Goal: Navigation & Orientation: Find specific page/section

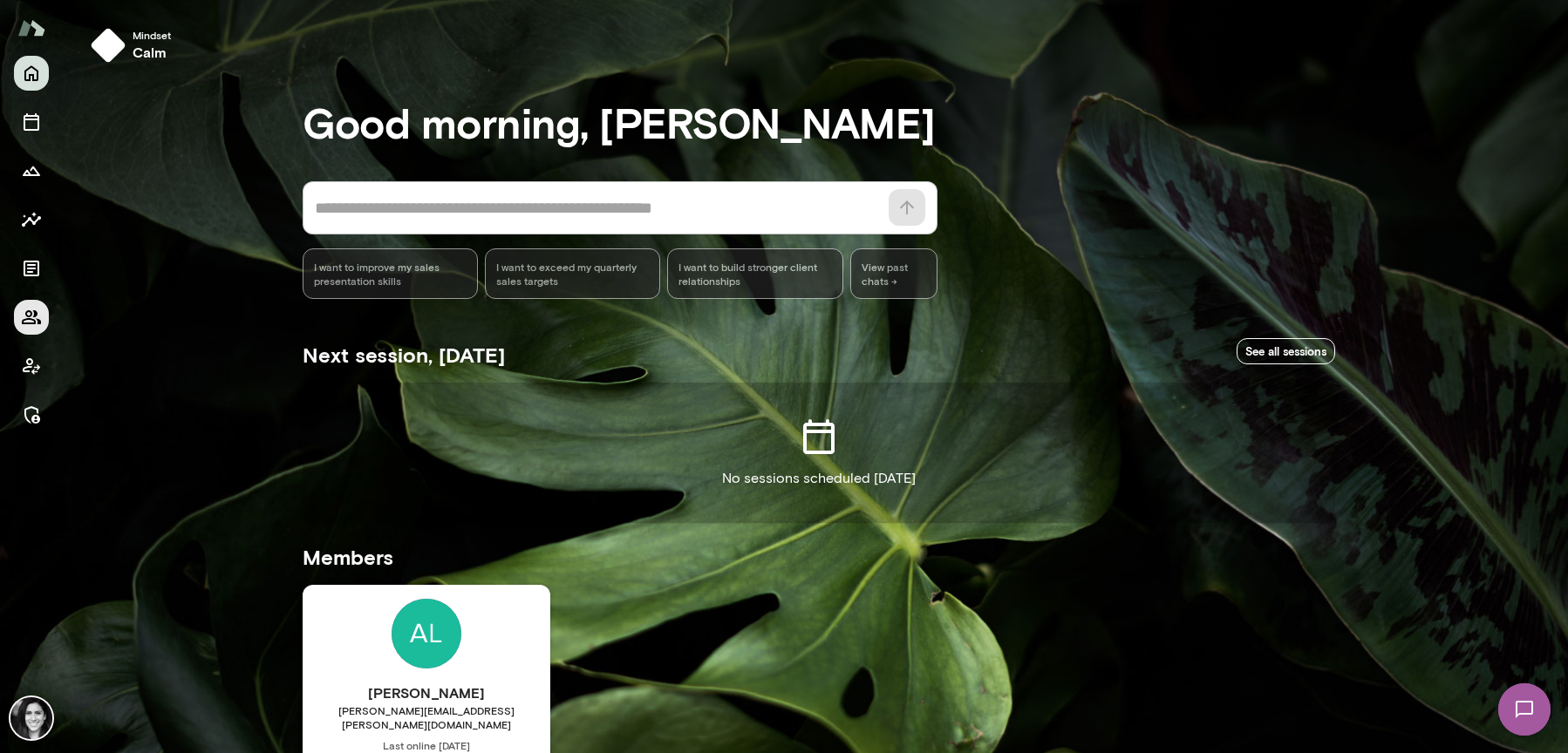
click at [28, 327] on icon "Members" at bounding box center [31, 317] width 21 height 21
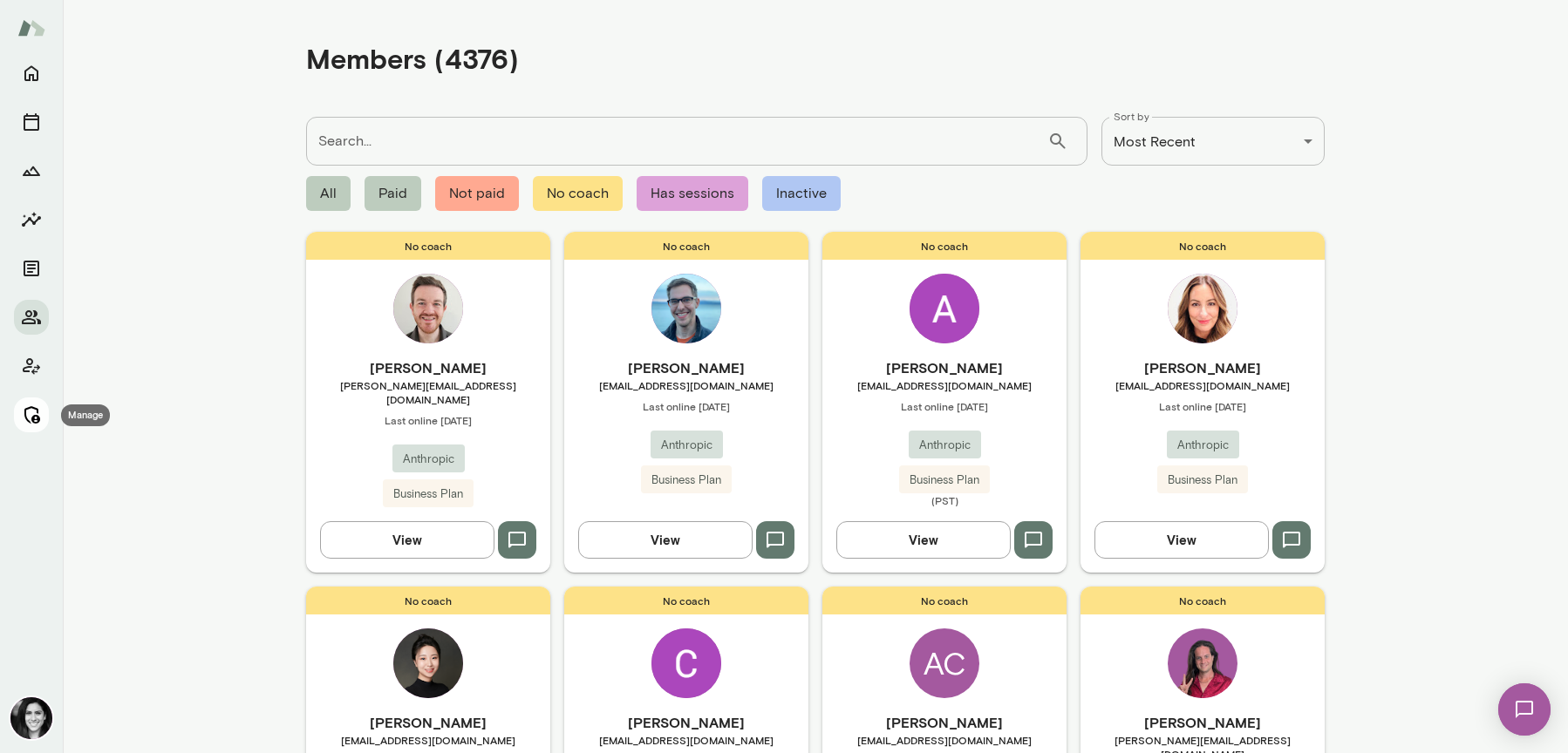
click at [30, 418] on icon "Manage" at bounding box center [31, 415] width 21 height 21
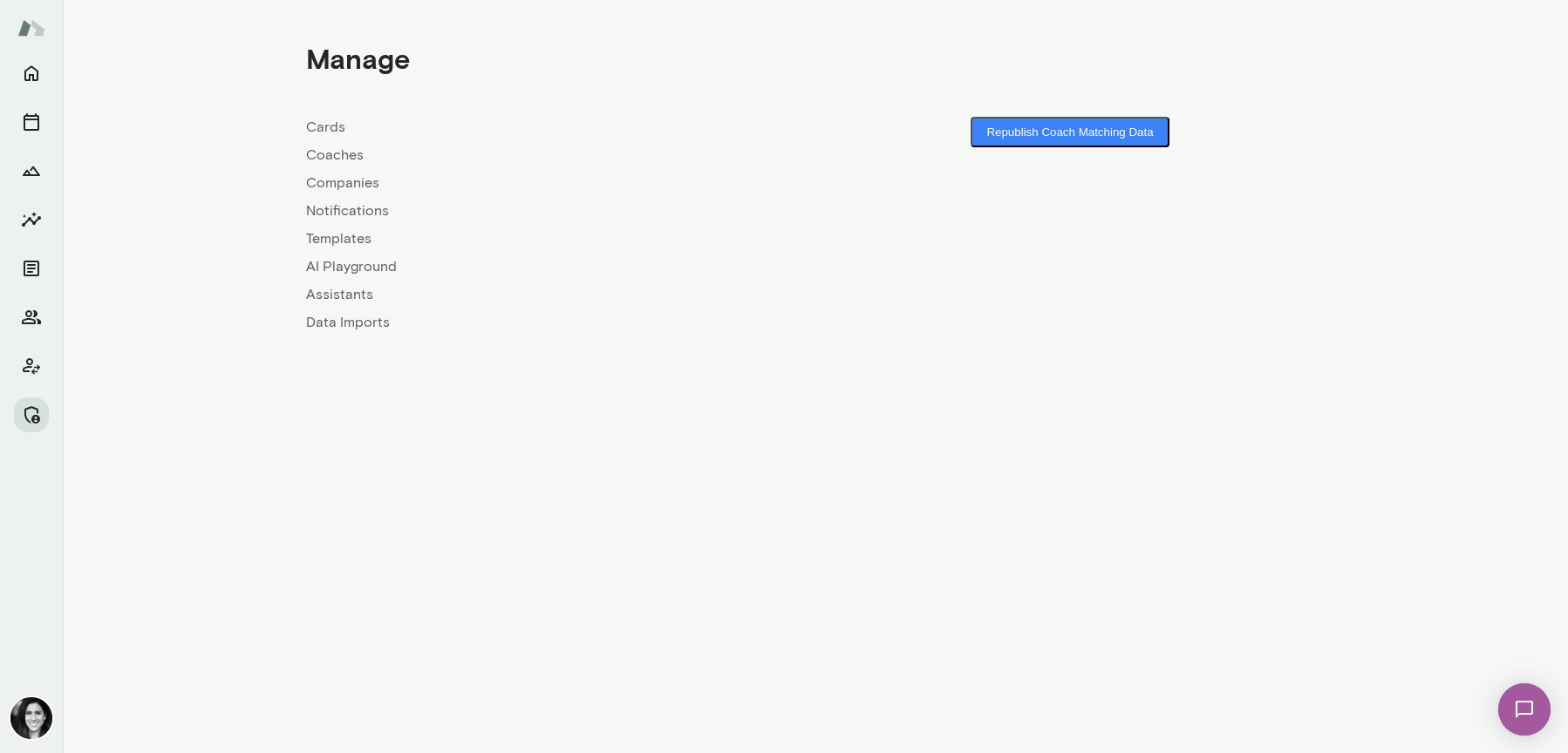
click at [325, 148] on link "Coaches" at bounding box center [560, 155] width 509 height 21
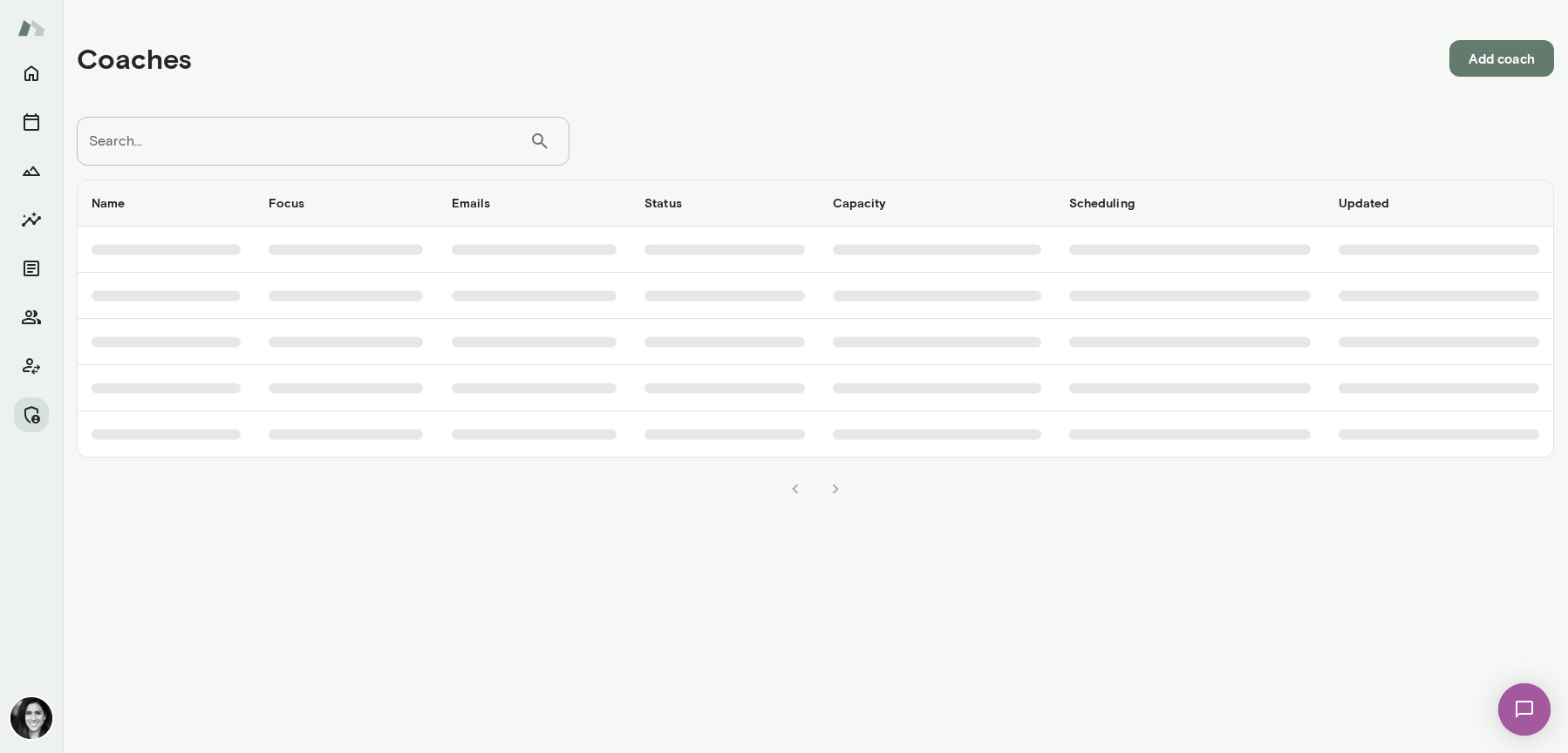
click at [325, 148] on input "Search..." at bounding box center [303, 141] width 453 height 49
type input "*********"
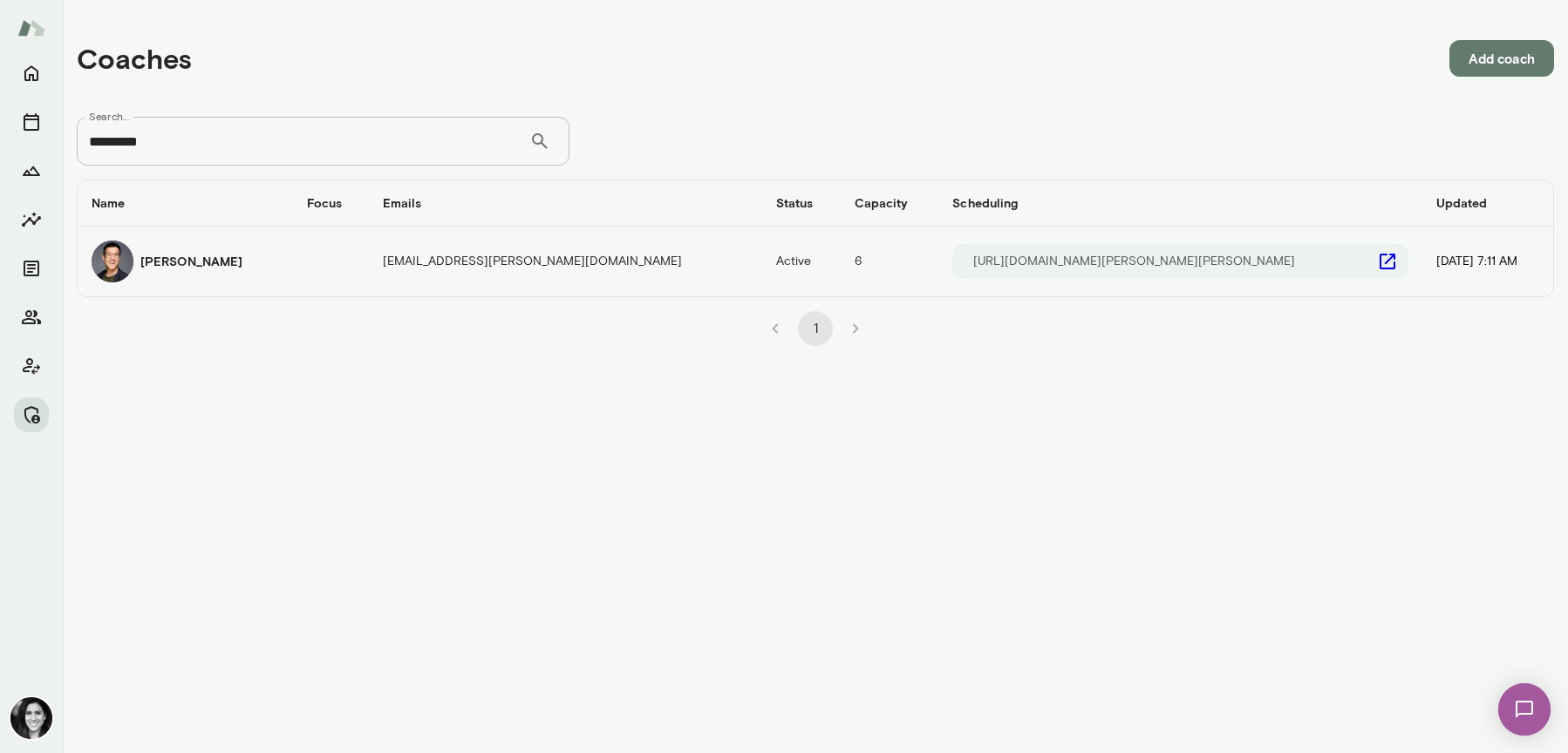
click at [170, 272] on div "[PERSON_NAME]" at bounding box center [185, 262] width 187 height 42
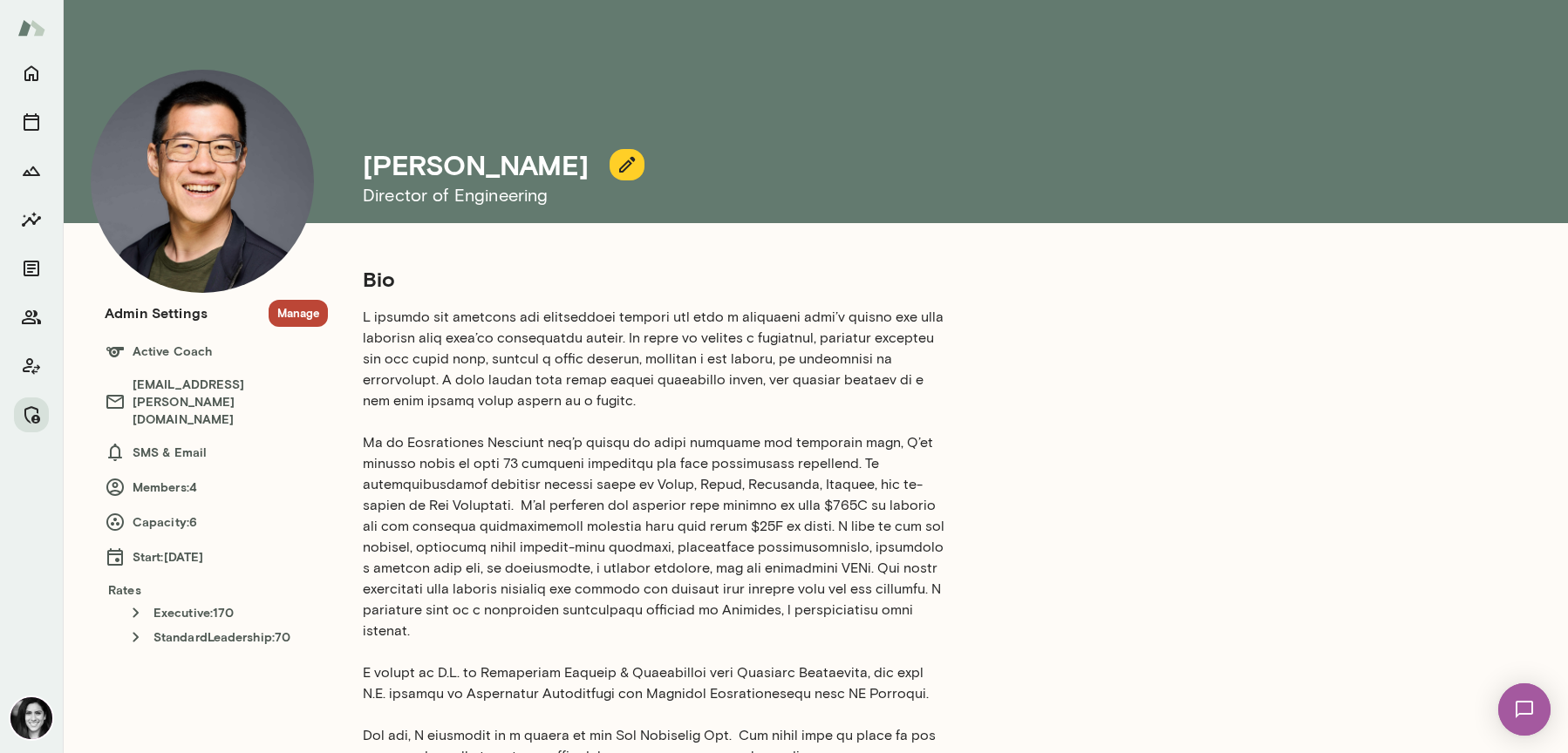
click at [301, 309] on button "Manage" at bounding box center [298, 313] width 59 height 27
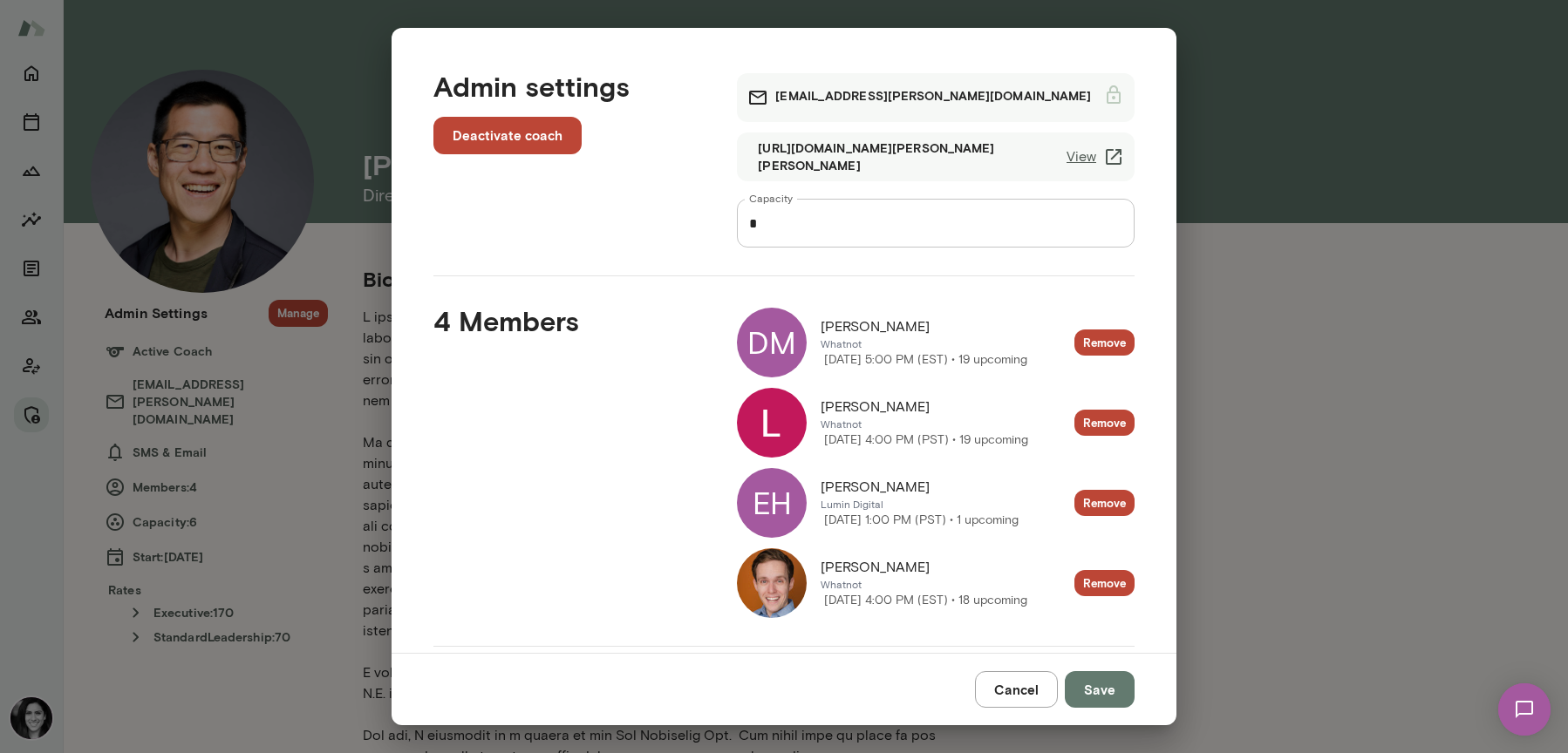
click at [782, 363] on div "DM" at bounding box center [771, 342] width 70 height 70
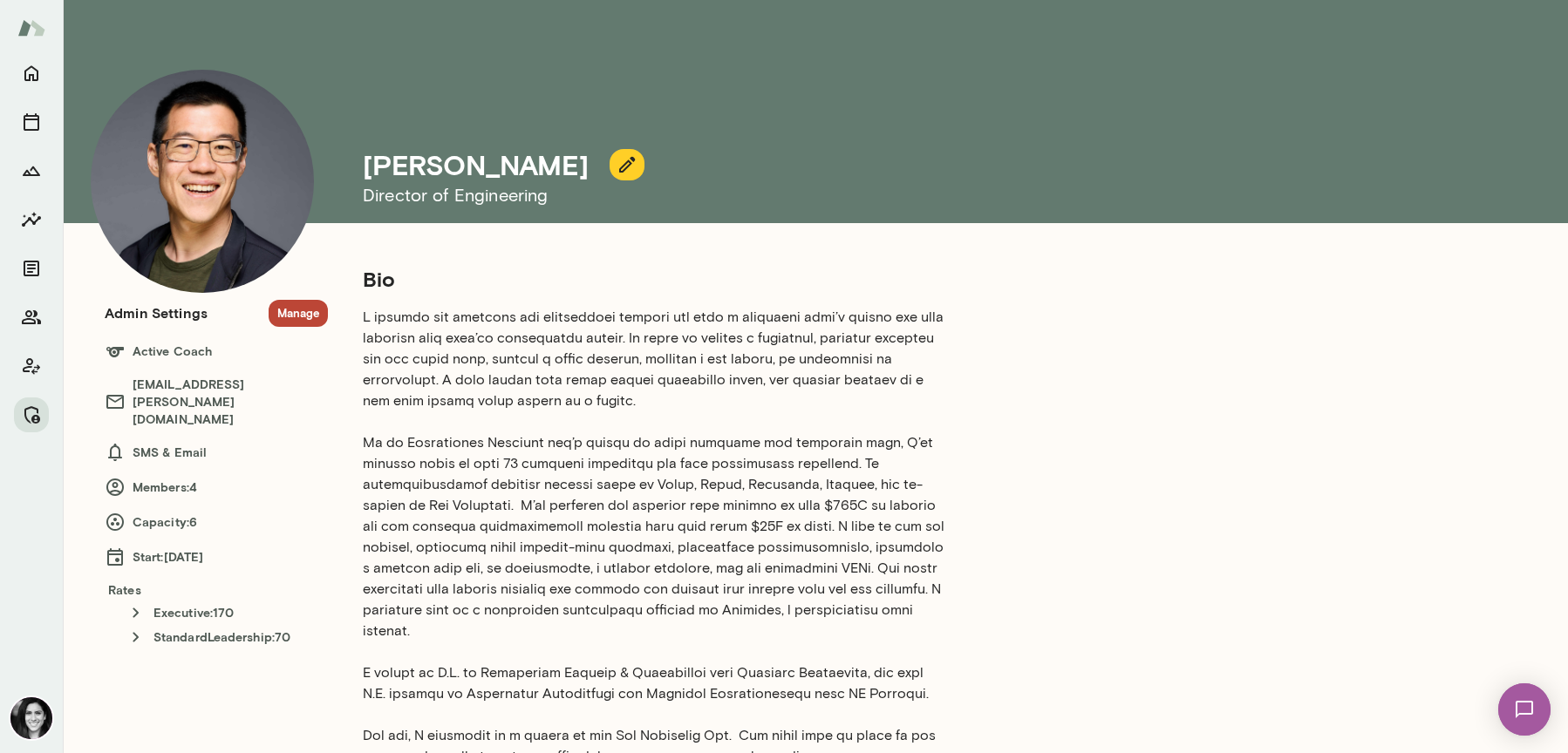
click at [263, 298] on div "Admin Settings Manage Active Coach [EMAIL_ADDRESS][PERSON_NAME][DOMAIN_NAME] SM…" at bounding box center [216, 397] width 224 height 224
click at [296, 328] on section "Admin Settings Manage Active Coach [EMAIL_ADDRESS][PERSON_NAME][DOMAIN_NAME] SM…" at bounding box center [216, 473] width 224 height 348
click at [303, 313] on button "Manage" at bounding box center [298, 313] width 59 height 27
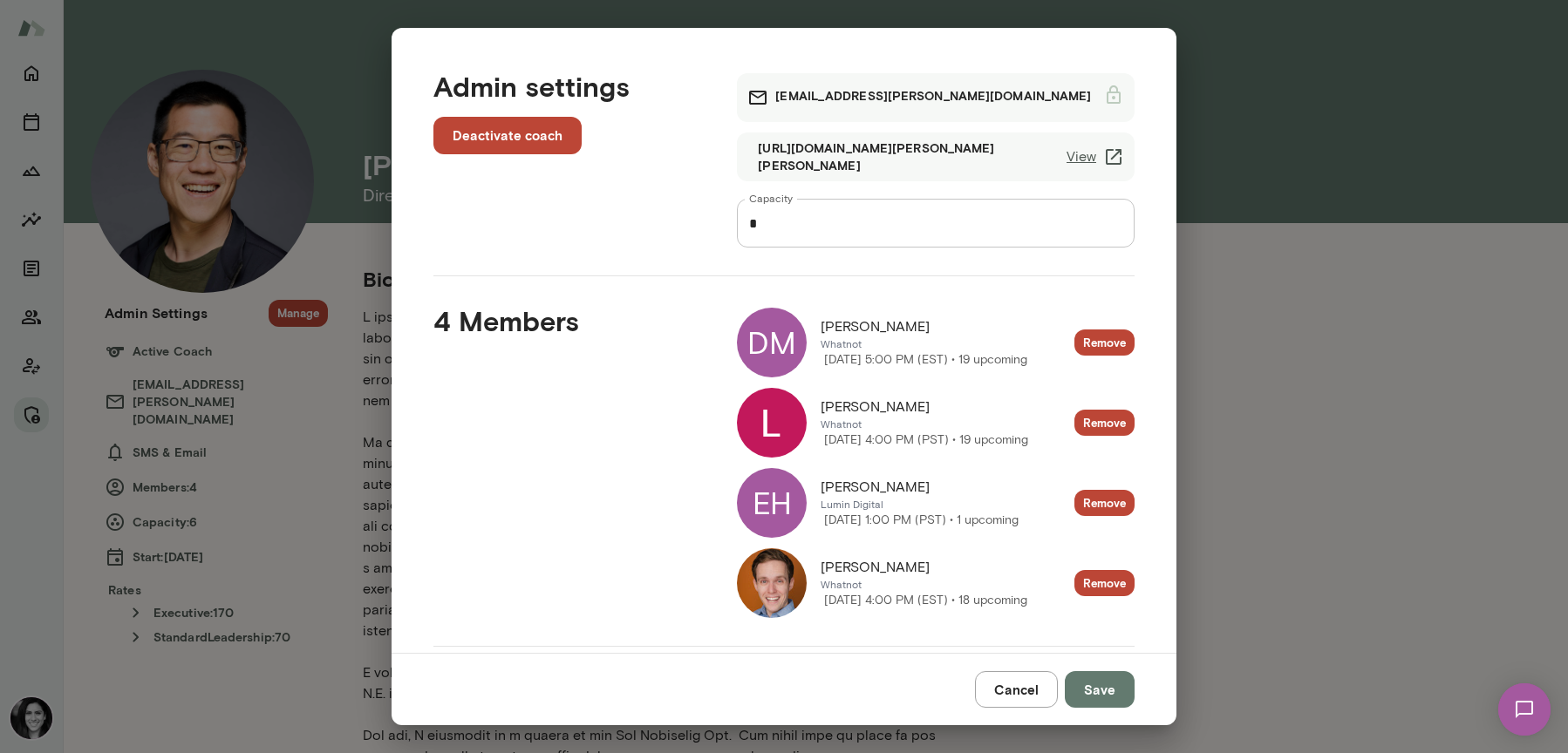
click at [785, 428] on img at bounding box center [771, 423] width 70 height 70
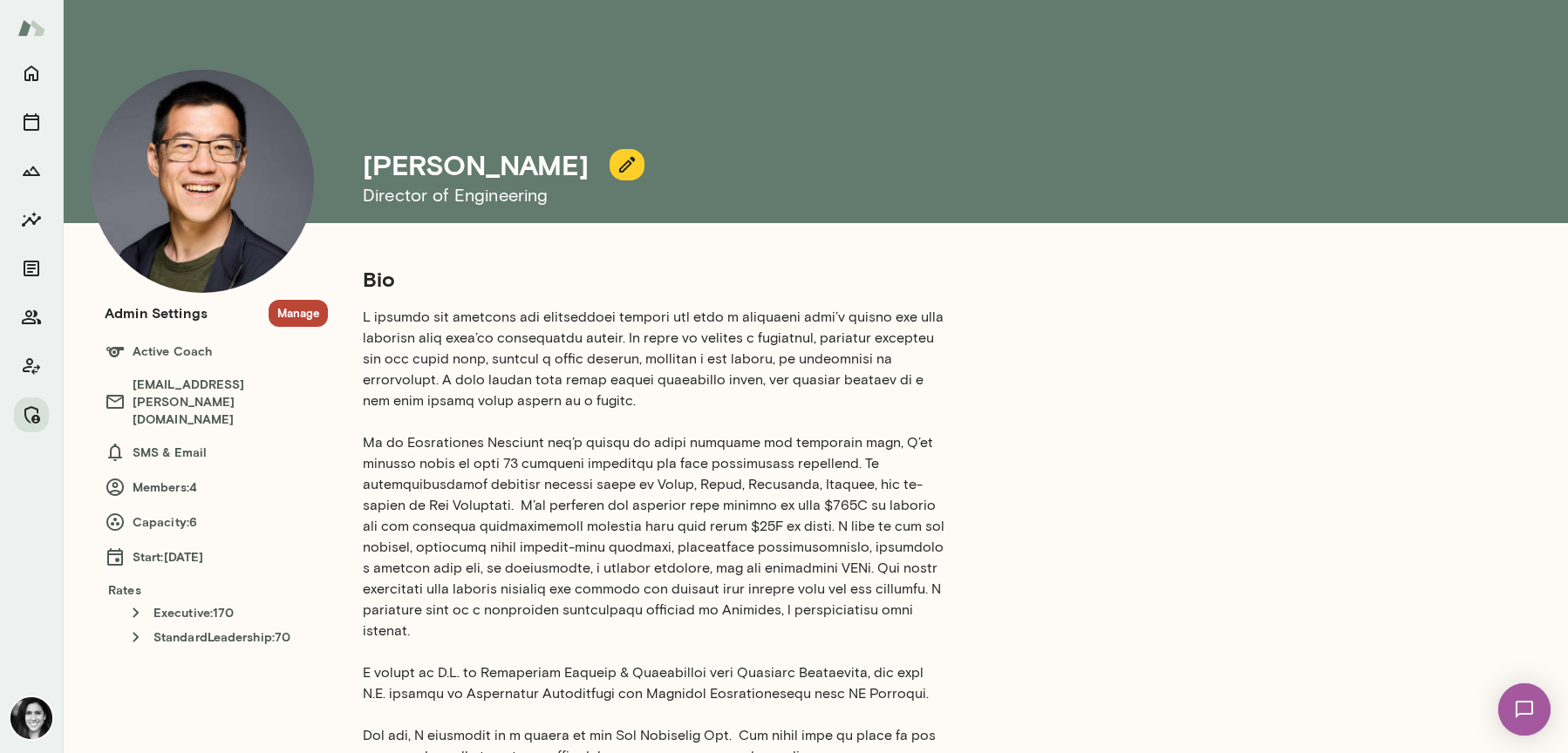
click at [723, 362] on p at bounding box center [655, 537] width 586 height 460
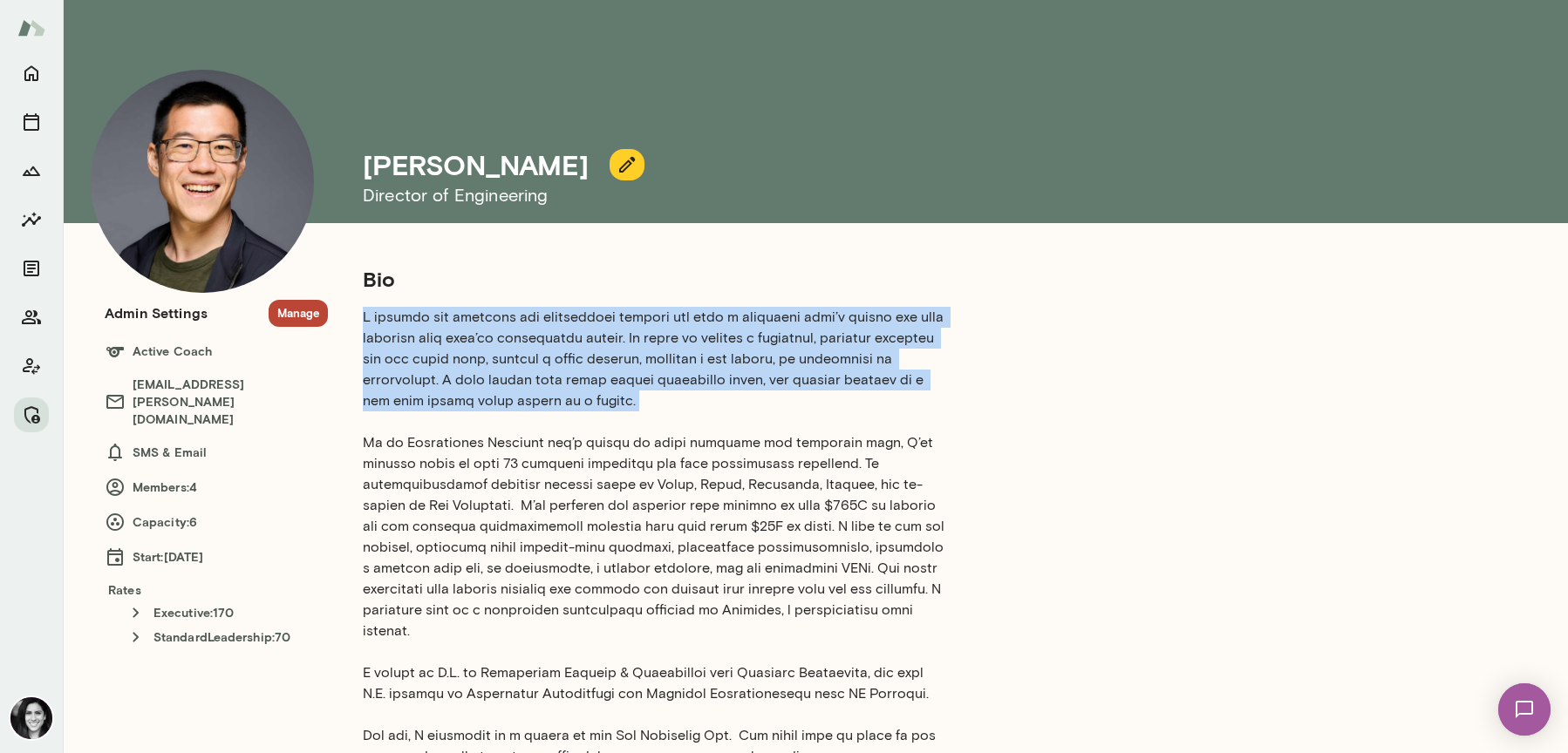
click at [723, 362] on p at bounding box center [655, 537] width 586 height 460
click at [723, 400] on p at bounding box center [655, 537] width 586 height 460
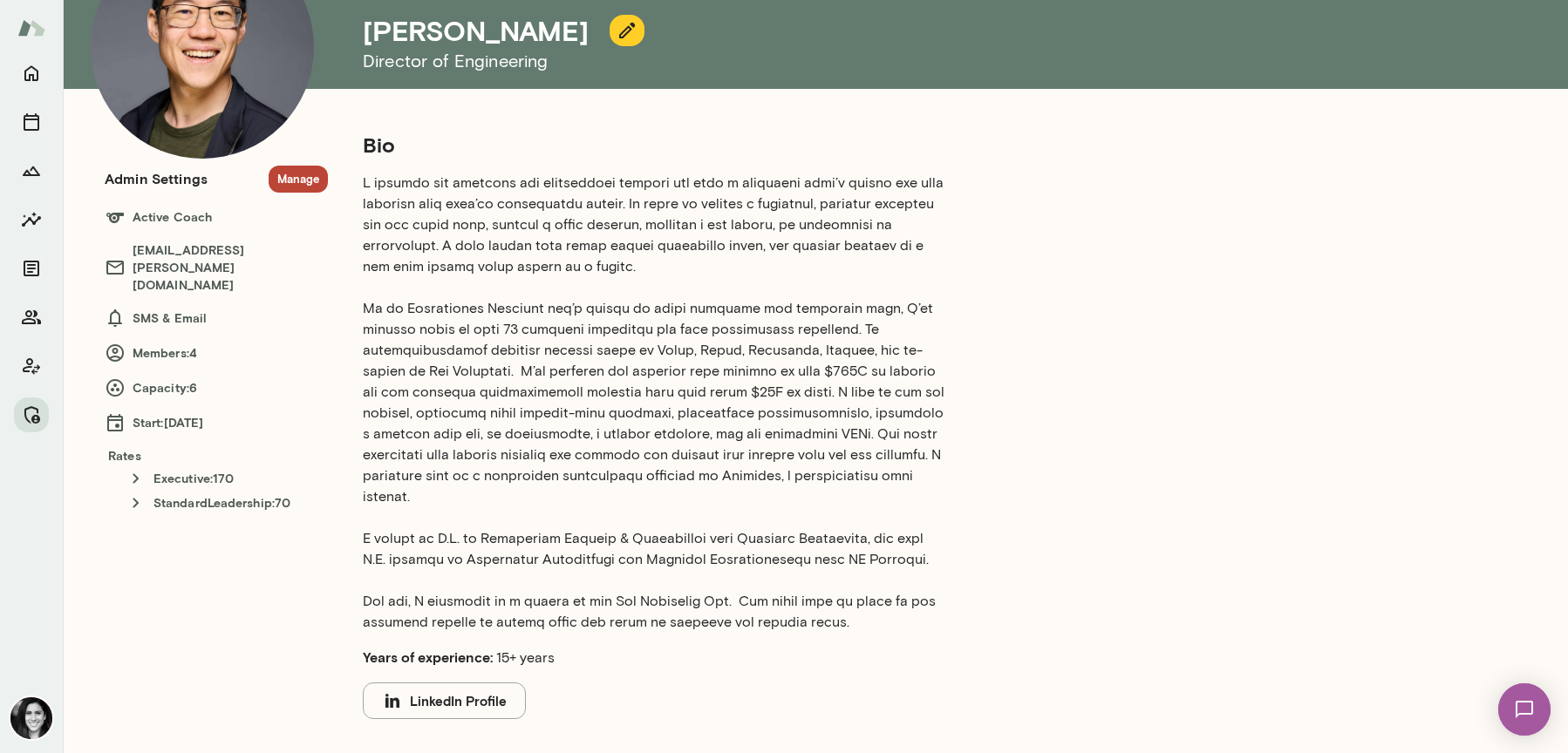
scroll to position [138, 0]
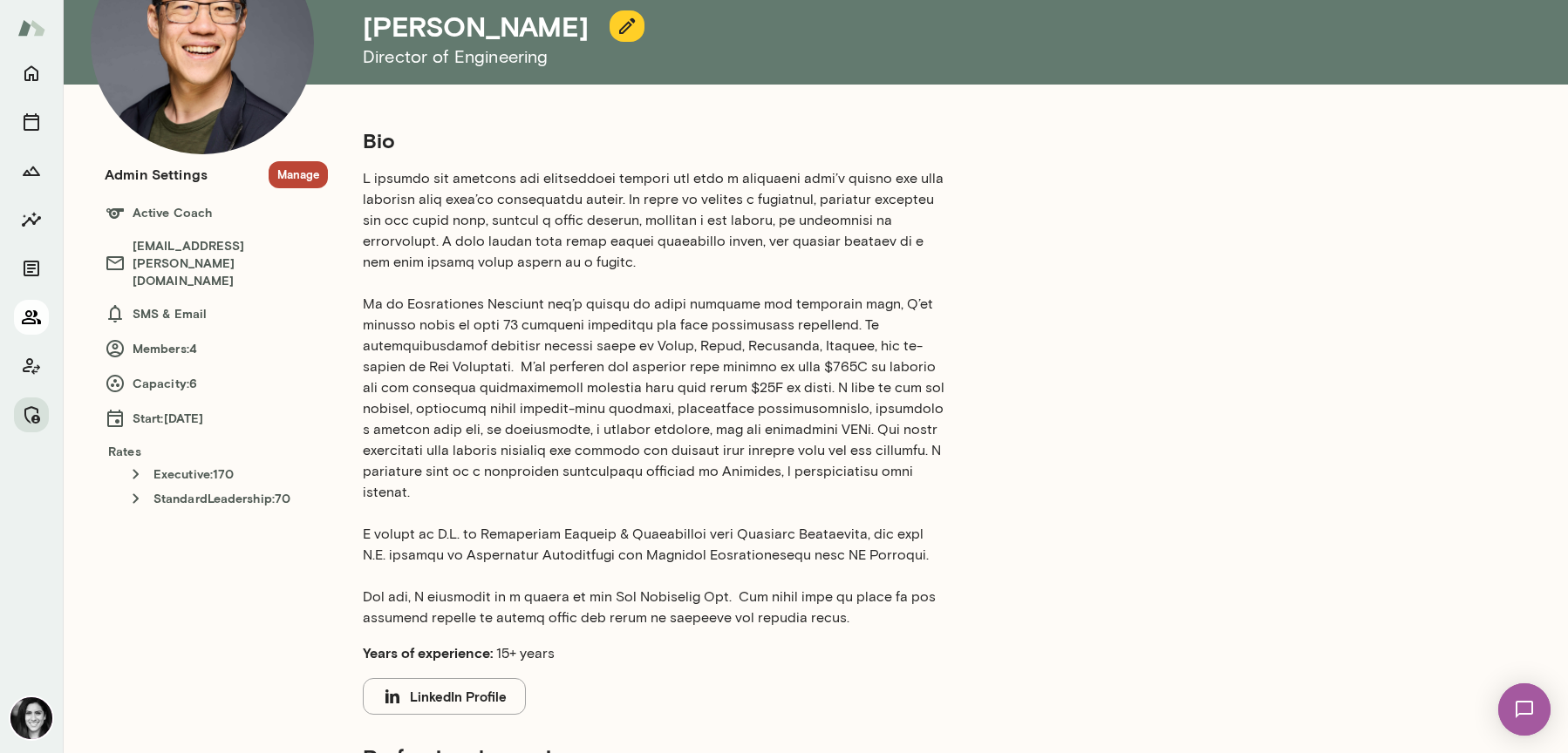
click at [24, 324] on icon "Members" at bounding box center [31, 317] width 21 height 21
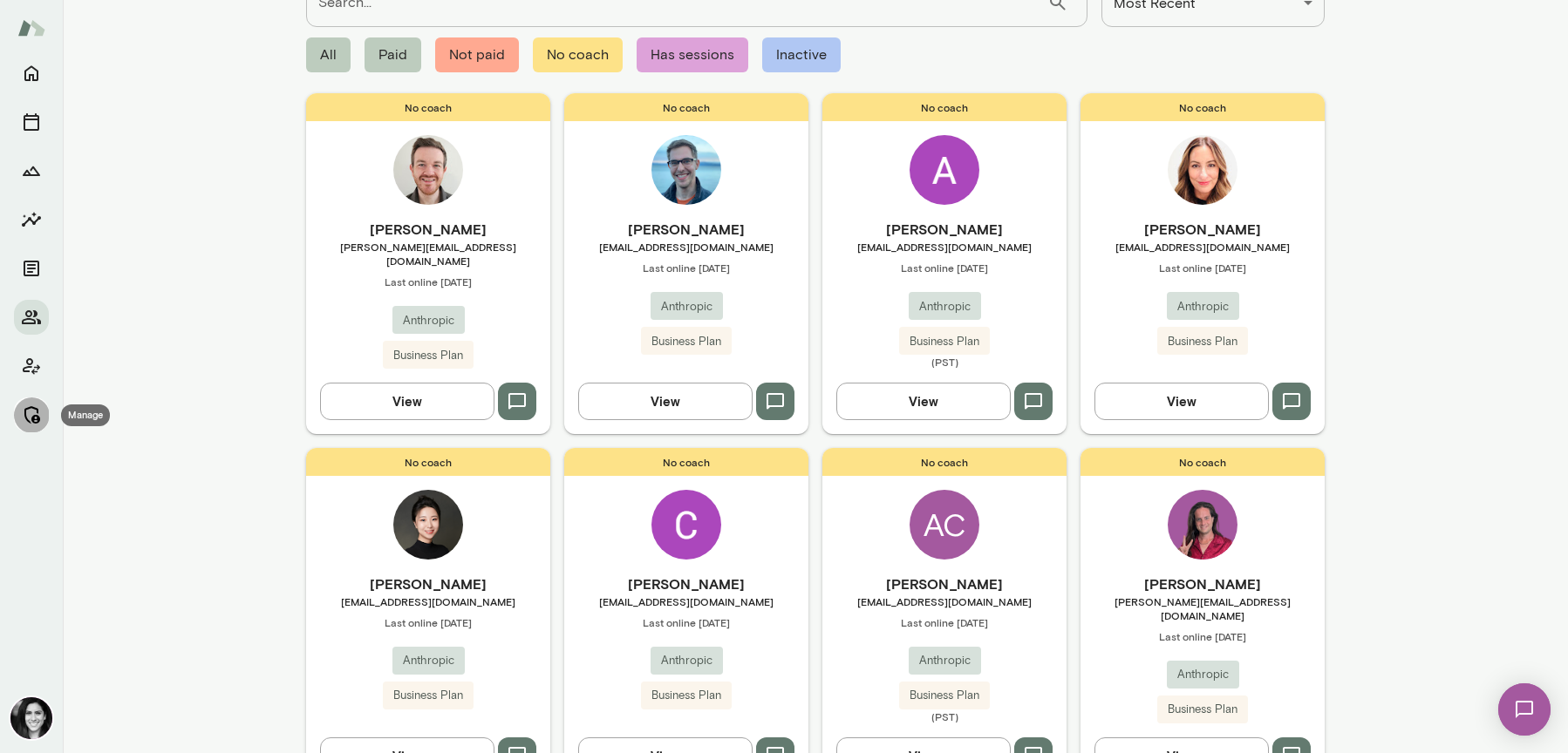
click at [33, 432] on button "Manage" at bounding box center [31, 415] width 35 height 35
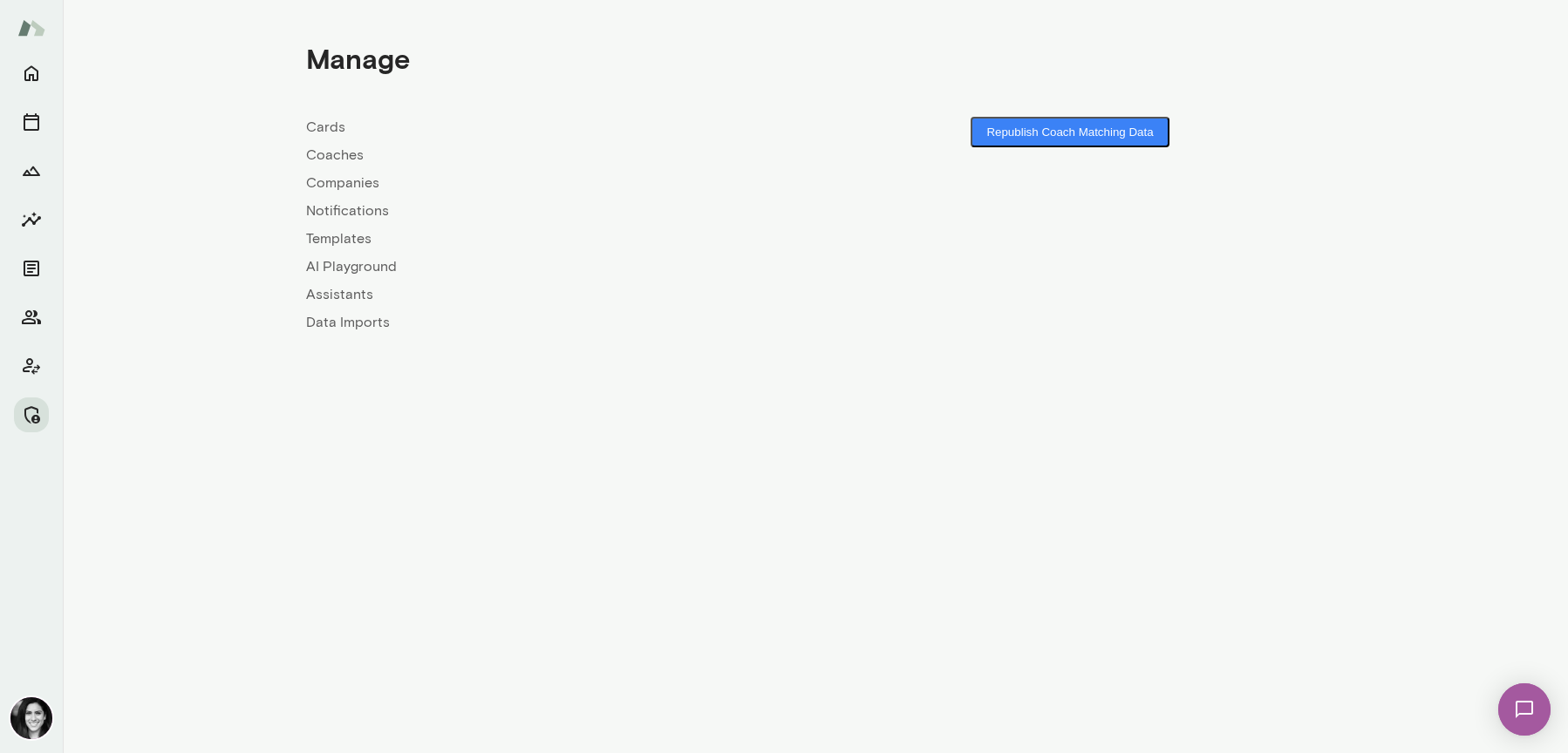
click at [327, 164] on link "Coaches" at bounding box center [560, 155] width 509 height 21
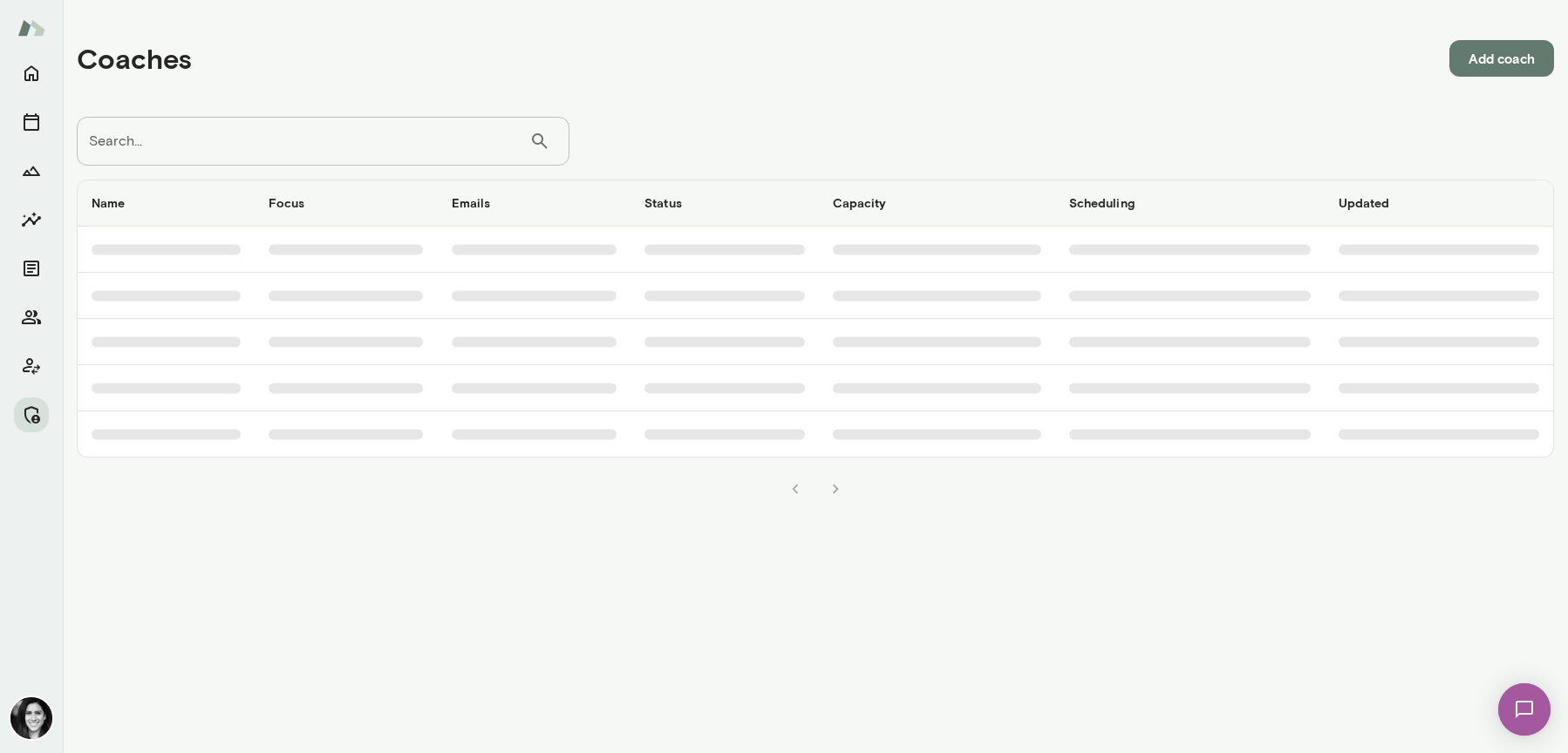
click at [316, 147] on input "Search..." at bounding box center [303, 141] width 453 height 49
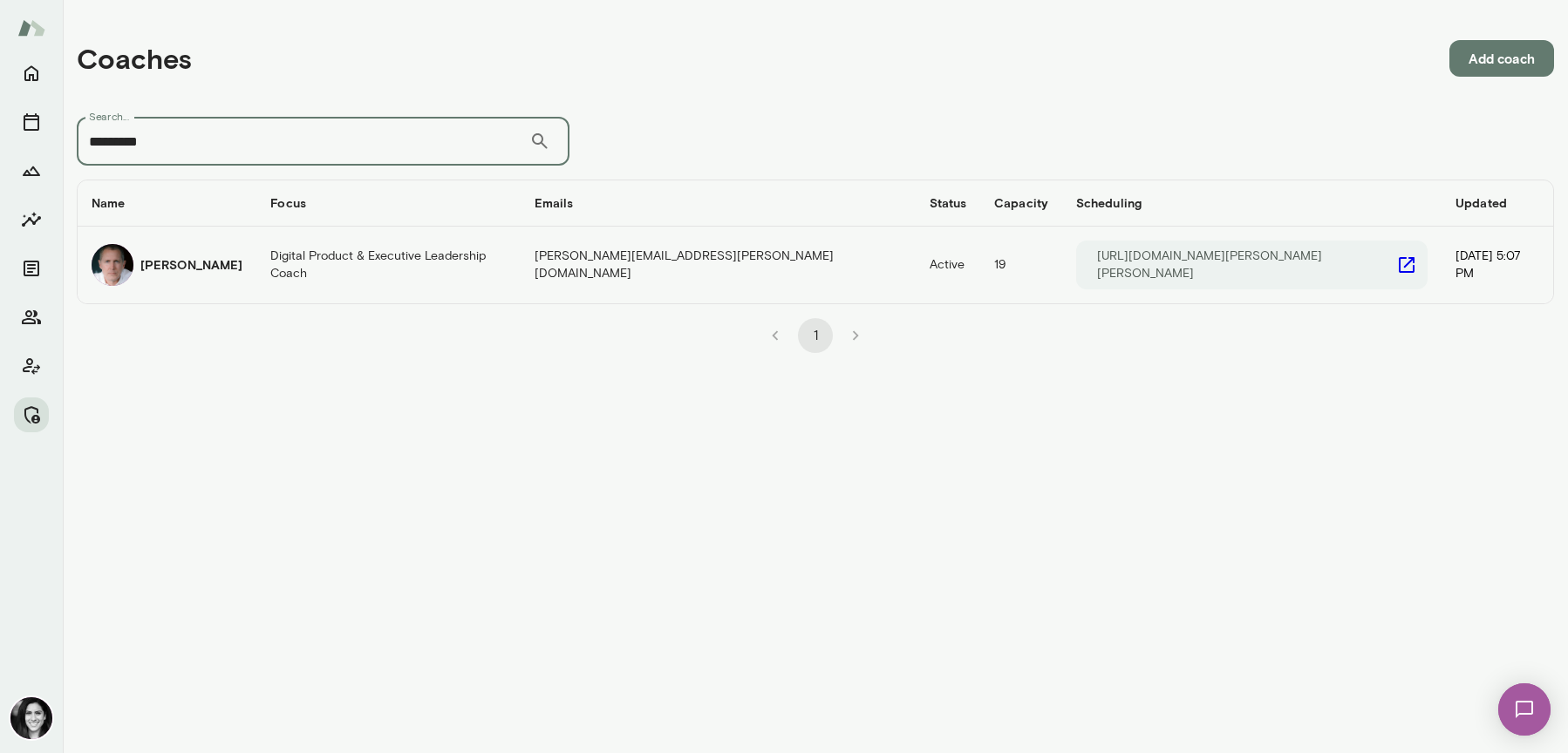
type input "*********"
click at [272, 251] on td "Digital Product & Executive Leadership Coach" at bounding box center [388, 264] width 264 height 77
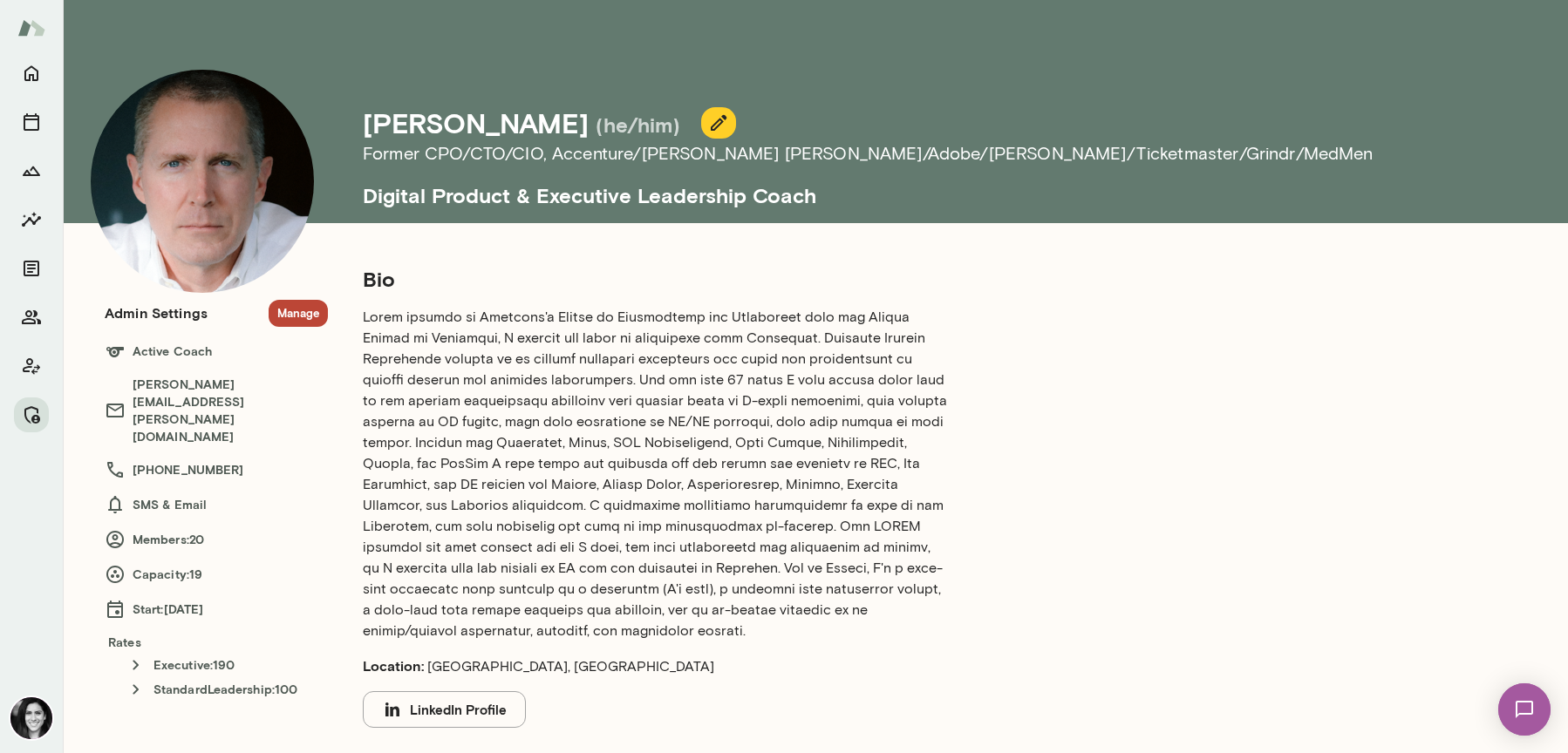
click at [298, 332] on section "Admin Settings Manage Active Coach [PERSON_NAME][EMAIL_ADDRESS][PERSON_NAME][DO…" at bounding box center [216, 500] width 224 height 400
click at [302, 323] on button "Manage" at bounding box center [298, 313] width 59 height 27
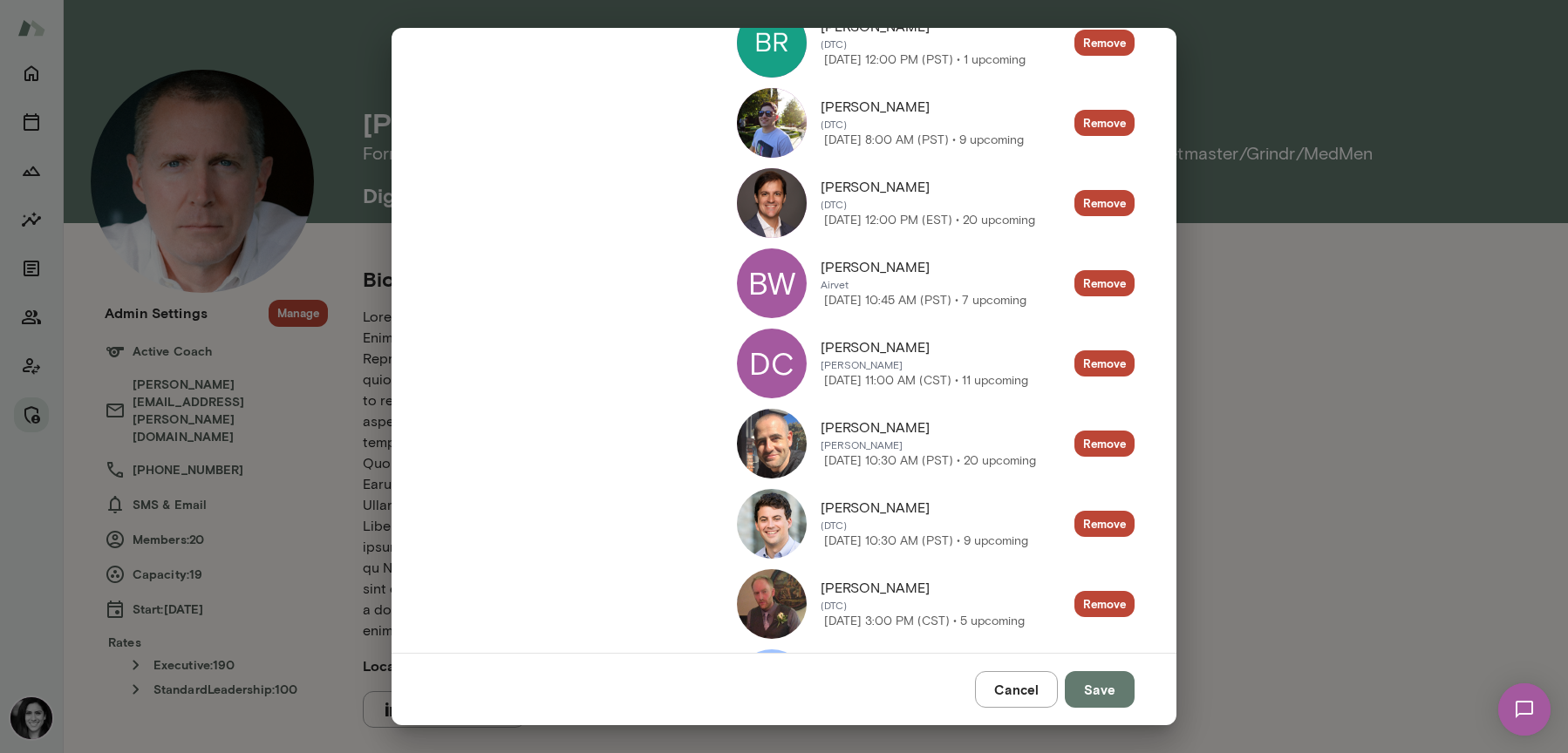
scroll to position [544, 0]
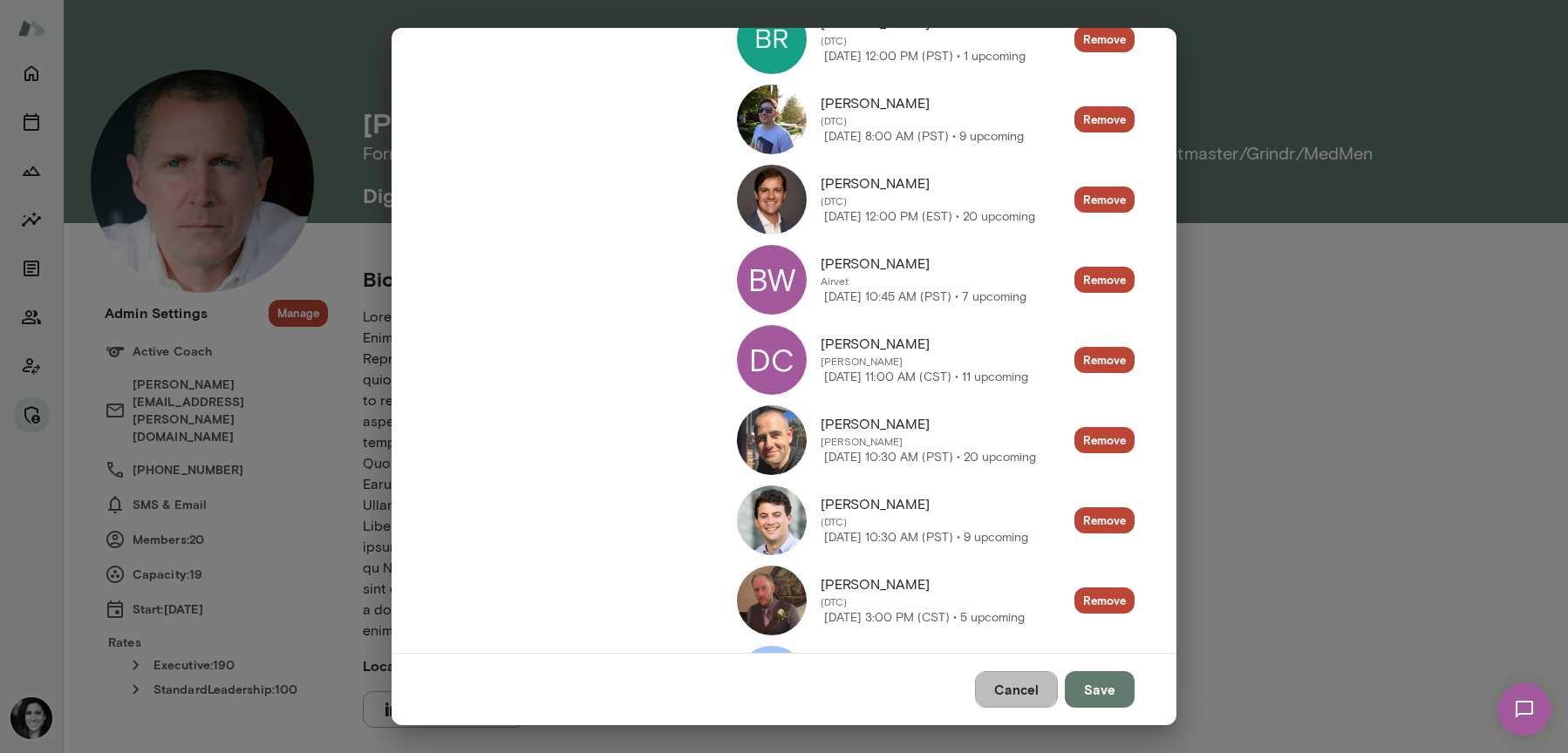
click at [1030, 682] on button "Cancel" at bounding box center [1016, 690] width 82 height 36
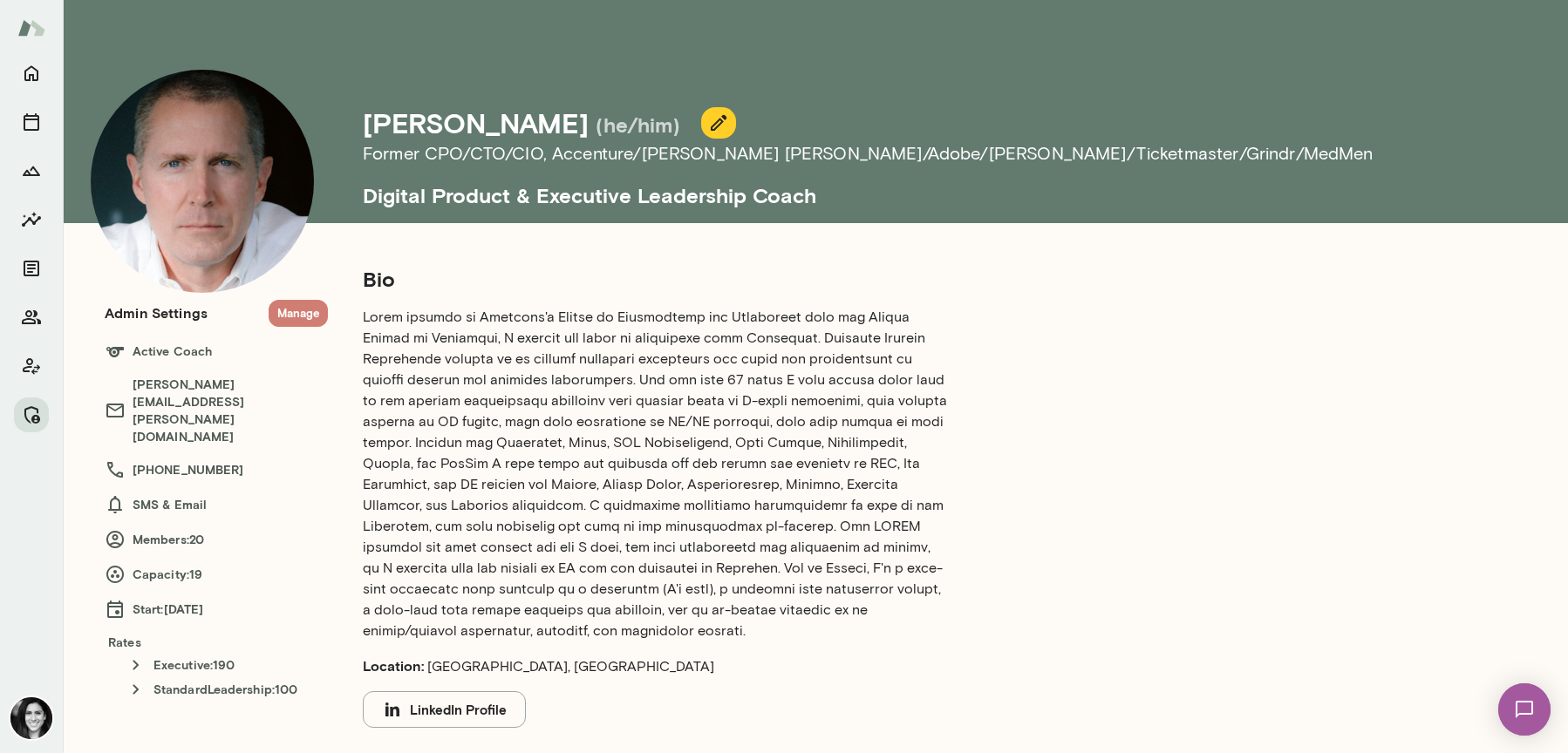
click at [309, 319] on button "Manage" at bounding box center [298, 313] width 59 height 27
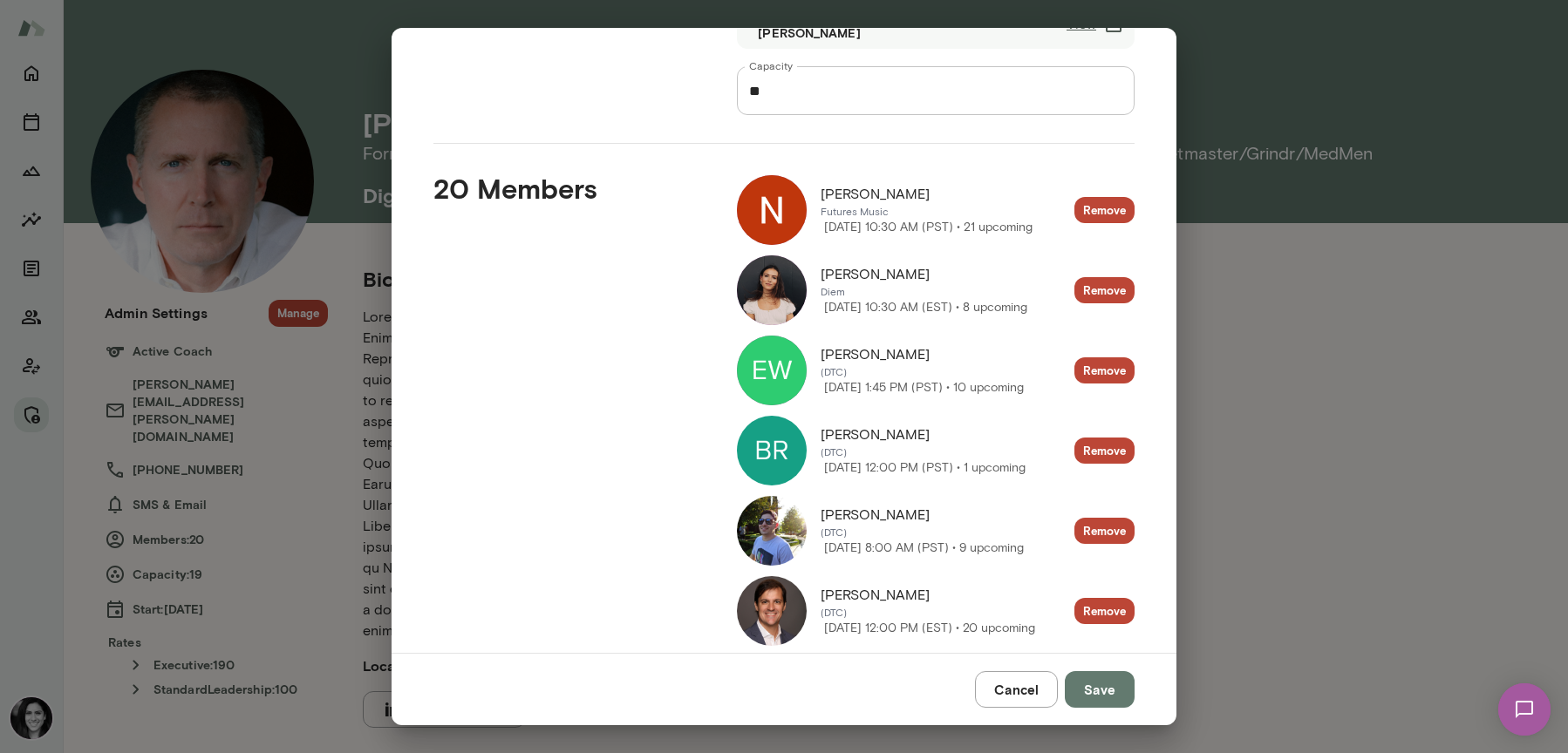
scroll to position [140, 0]
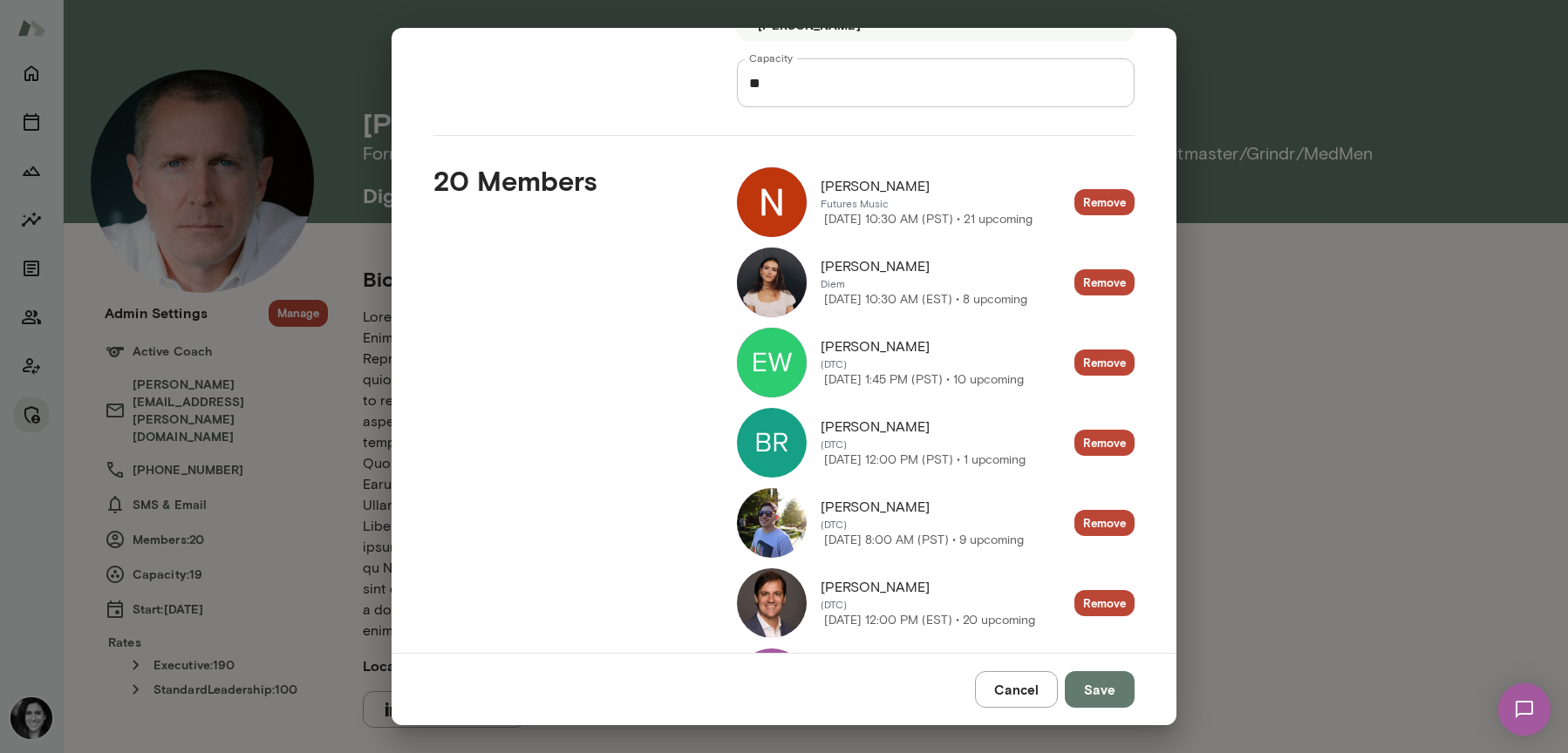
click at [773, 358] on img at bounding box center [771, 362] width 70 height 70
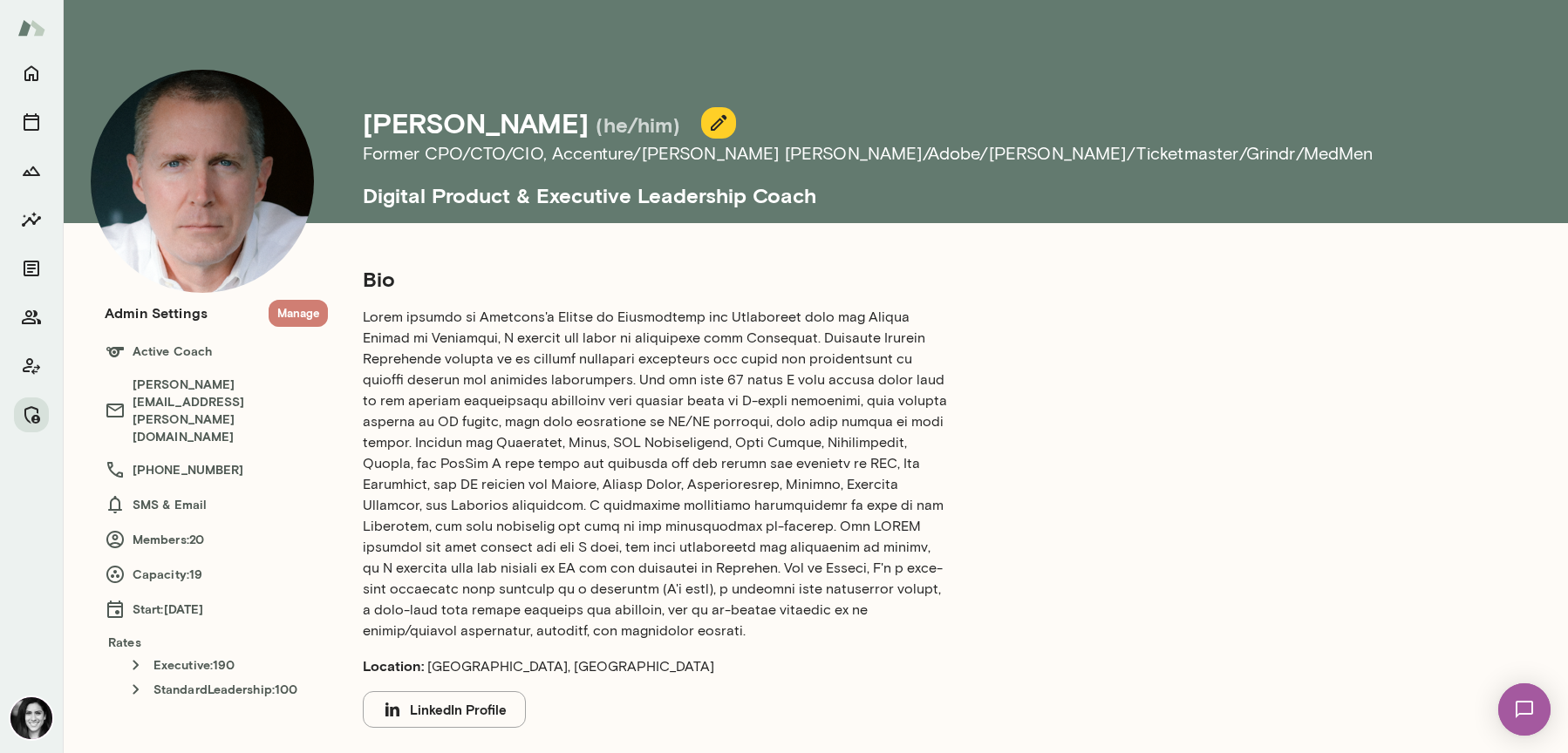
click at [299, 320] on button "Manage" at bounding box center [298, 313] width 59 height 27
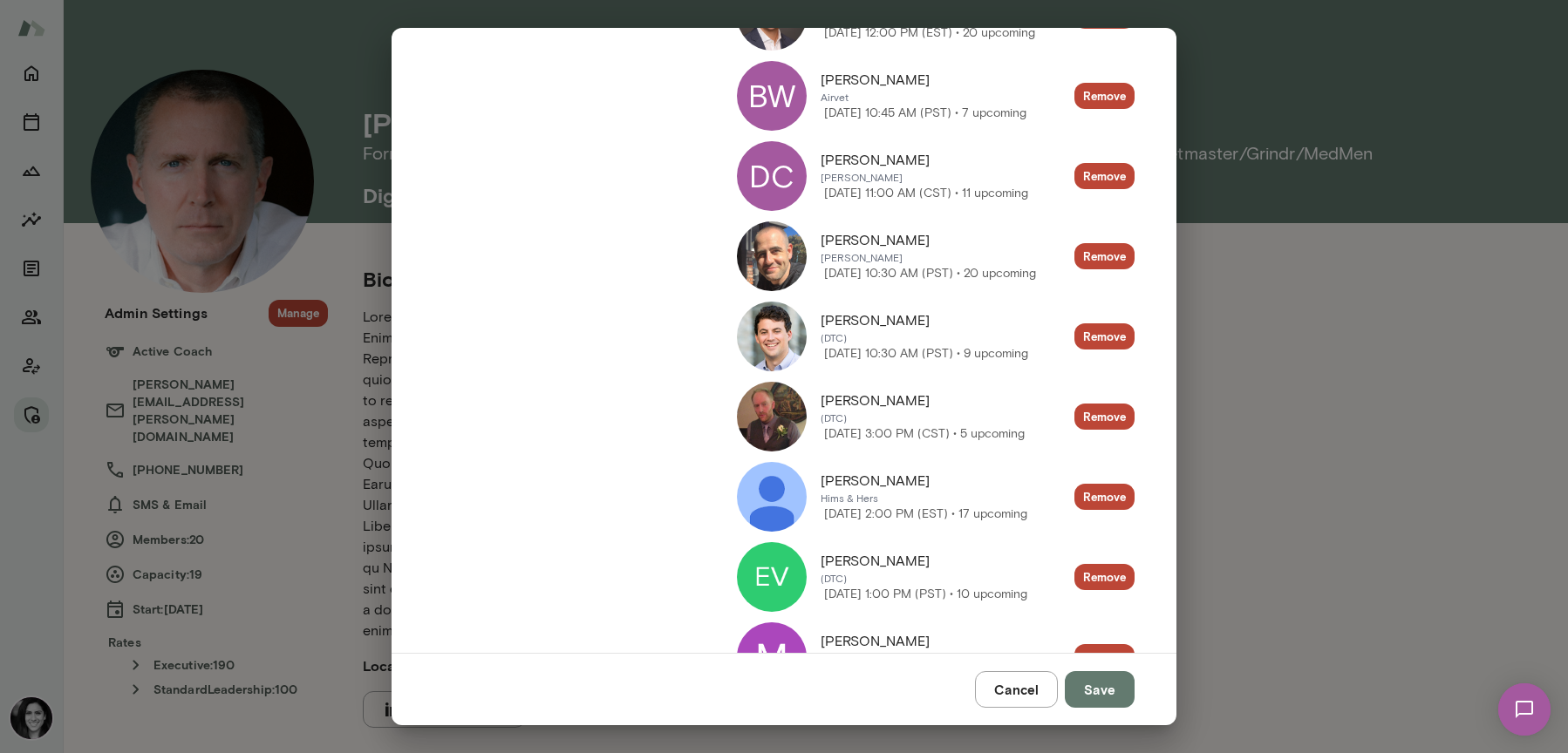
scroll to position [734, 0]
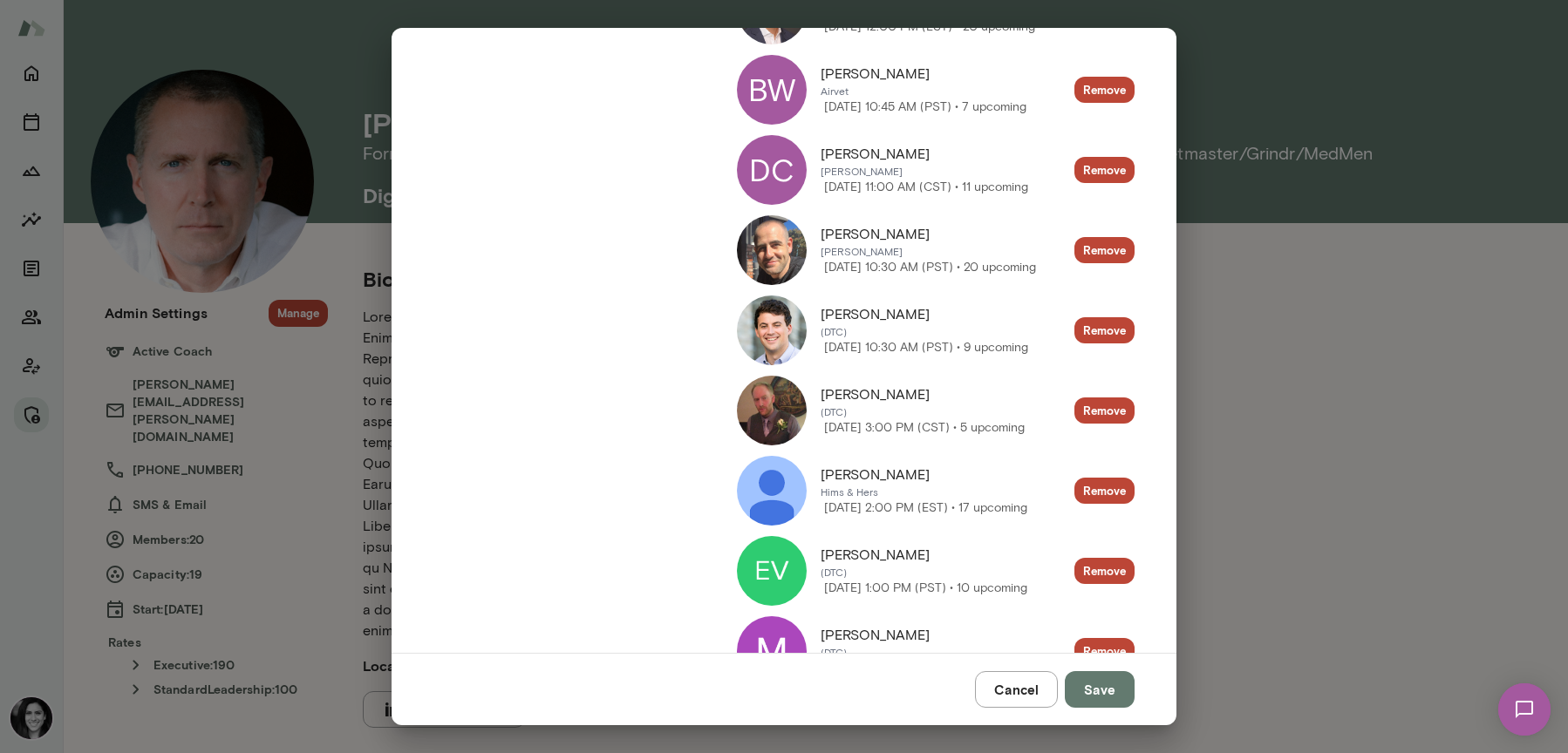
click at [788, 572] on img at bounding box center [771, 570] width 70 height 70
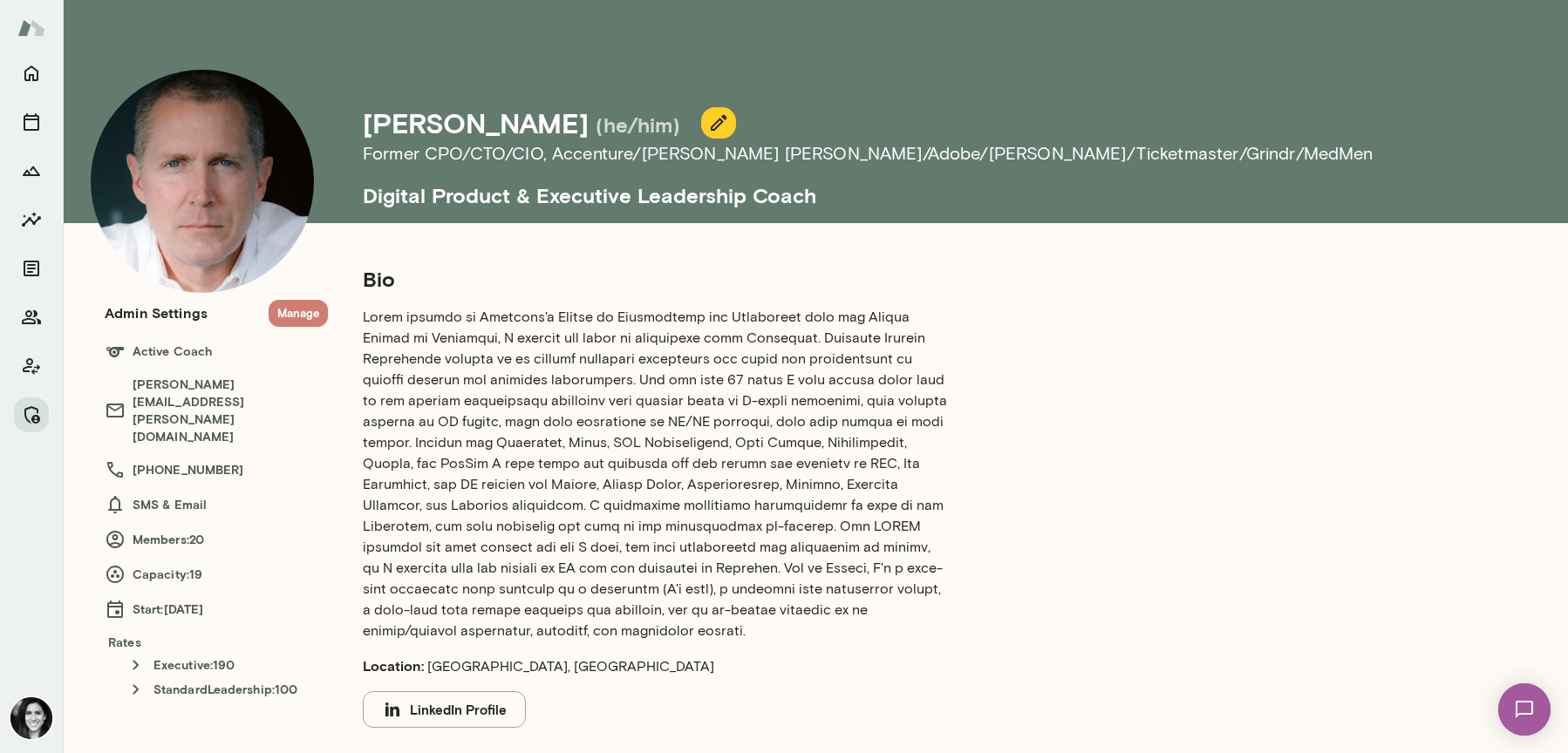
click at [295, 309] on button "Manage" at bounding box center [298, 313] width 59 height 27
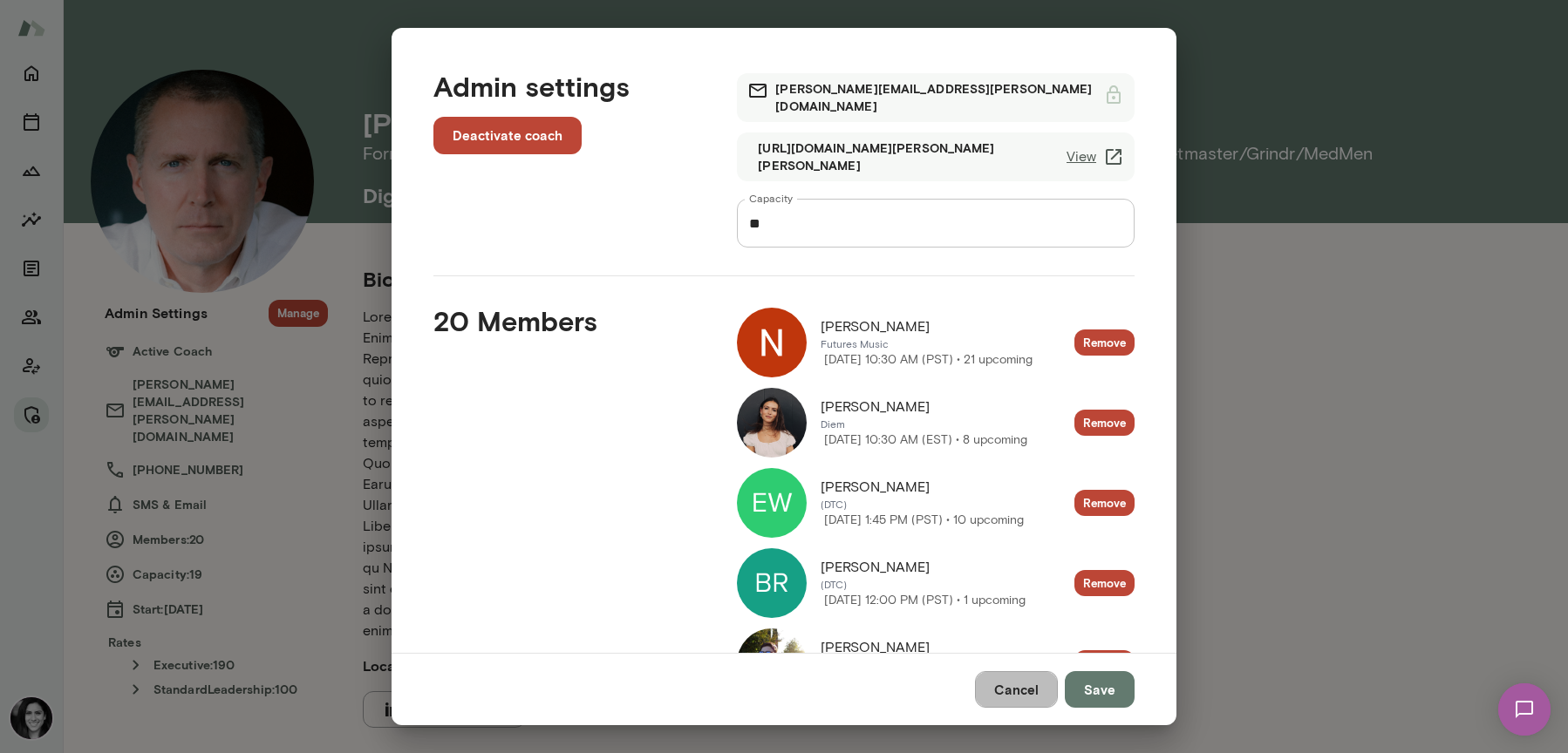
click at [1007, 681] on button "Cancel" at bounding box center [1016, 690] width 82 height 36
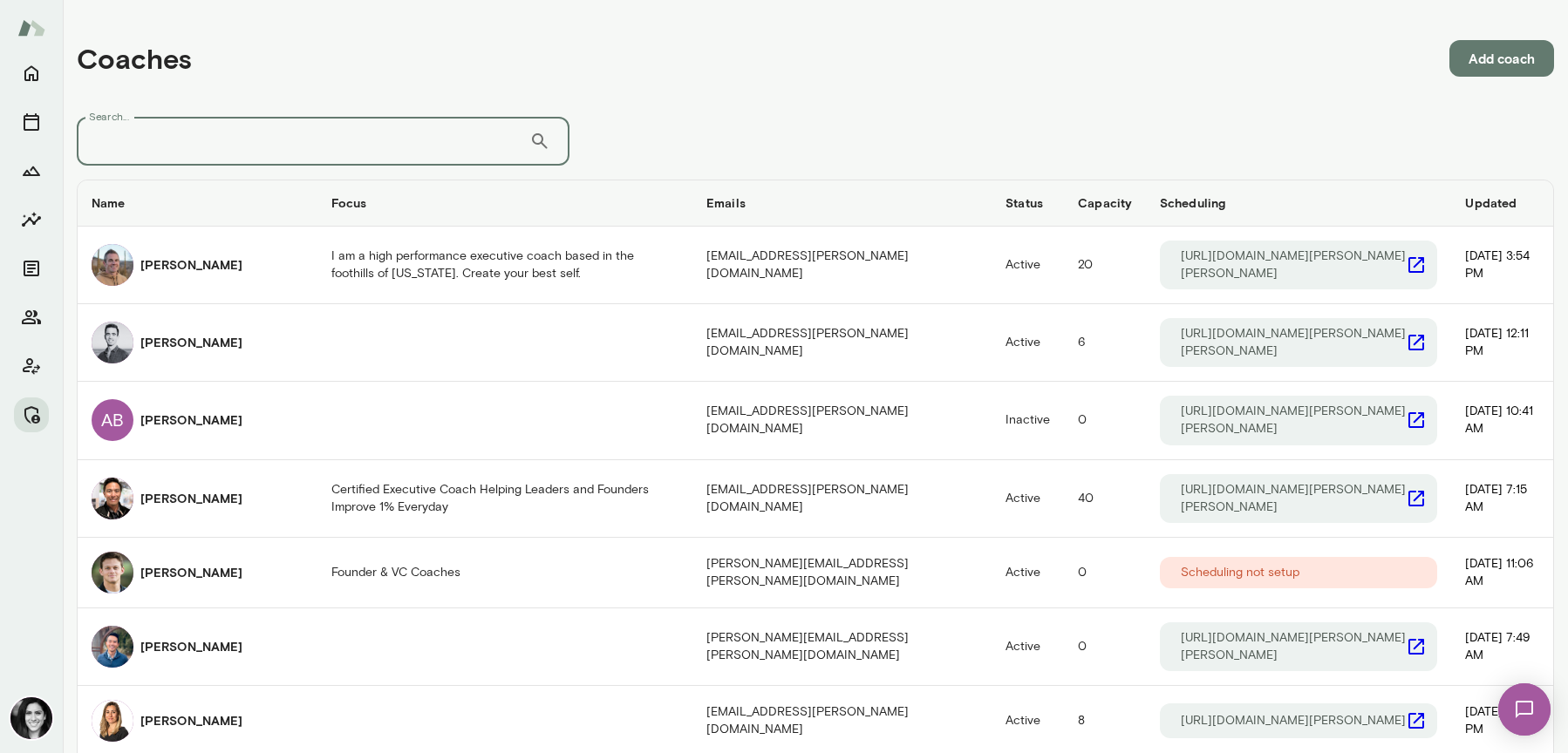
click at [271, 141] on input "Search..." at bounding box center [303, 141] width 453 height 49
type input "*****"
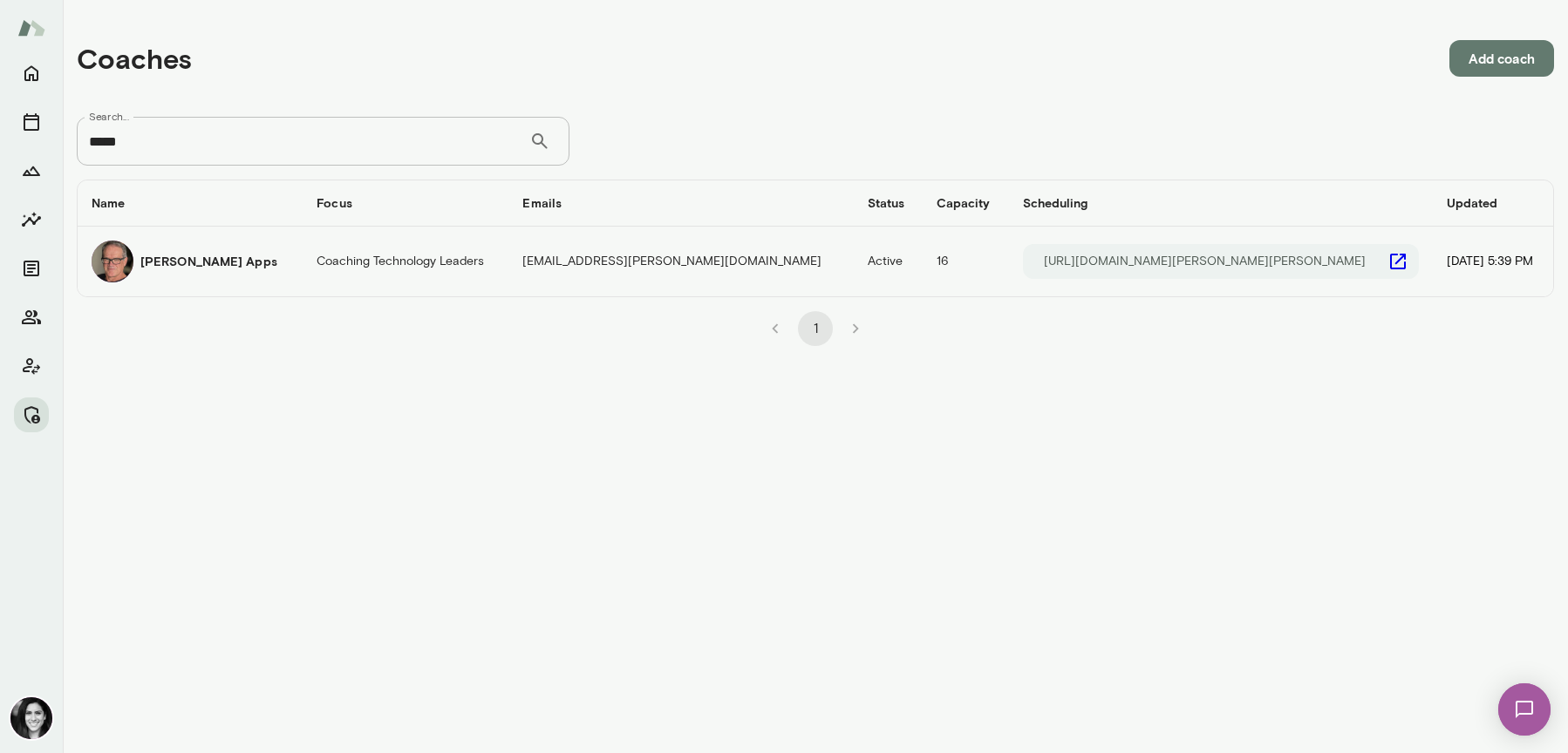
click at [258, 254] on div "[PERSON_NAME] Apps" at bounding box center [190, 262] width 197 height 42
